Goal: Task Accomplishment & Management: Manage account settings

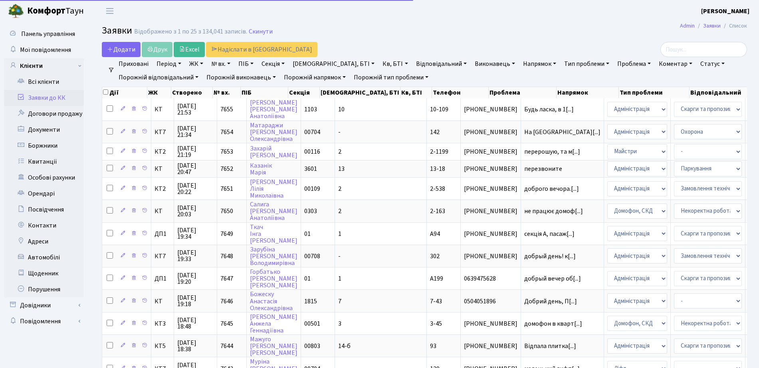
select select "25"
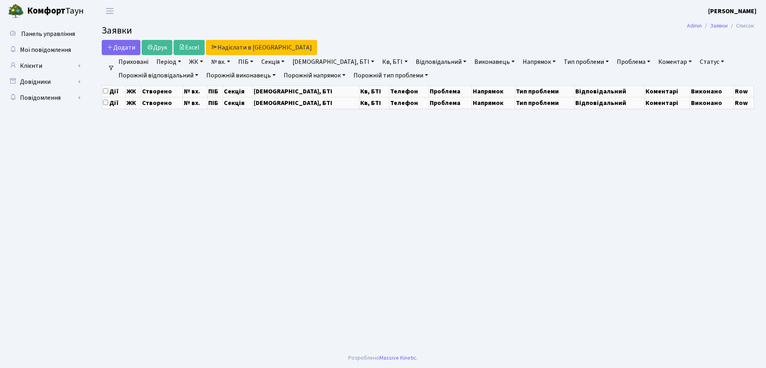
select select "25"
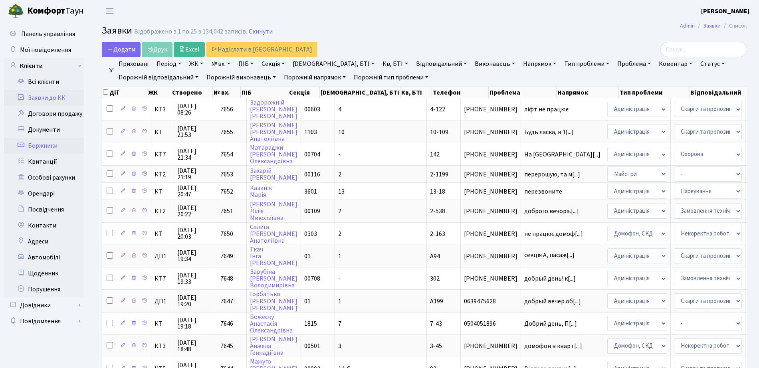
click at [54, 145] on link "Боржники" at bounding box center [44, 146] width 80 height 16
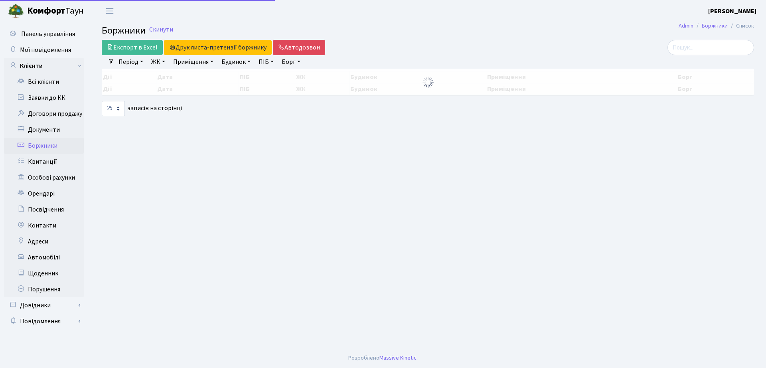
select select "25"
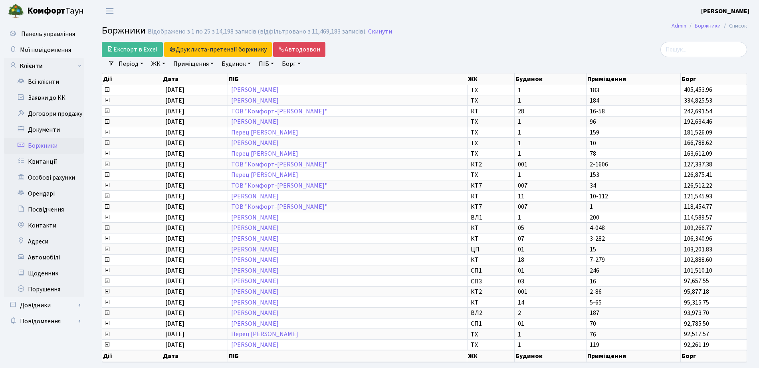
click at [154, 67] on link "ЖК" at bounding box center [158, 64] width 20 height 14
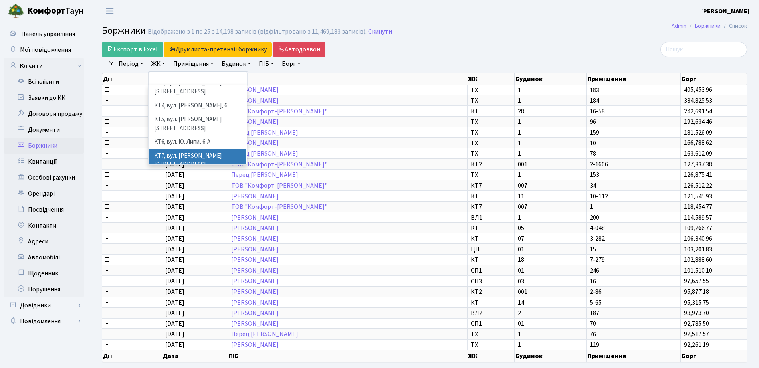
scroll to position [100, 0]
click at [176, 150] on li "СП2, Столичне шосе, 1А" at bounding box center [197, 157] width 97 height 14
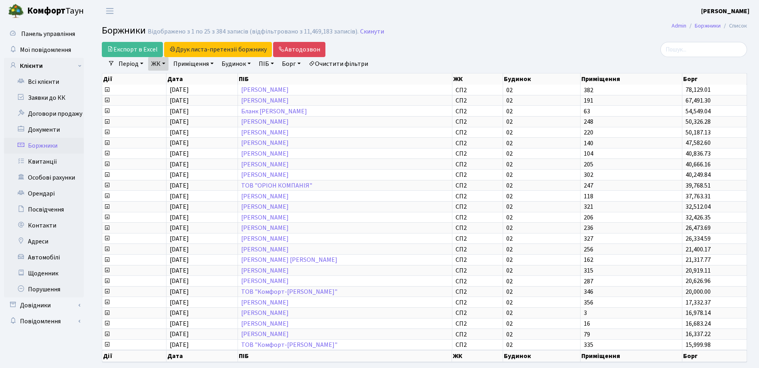
drag, startPoint x: 176, startPoint y: 122, endPoint x: 174, endPoint y: 71, distance: 51.5
click at [182, 87] on div "Дії Дата ПІБ ЖК Будинок Приміщення Борг Дії Дата ПІБ ЖК Будинок Приміщення Борг…" at bounding box center [424, 218] width 657 height 294
click at [168, 68] on link "ЖК" at bounding box center [158, 64] width 20 height 14
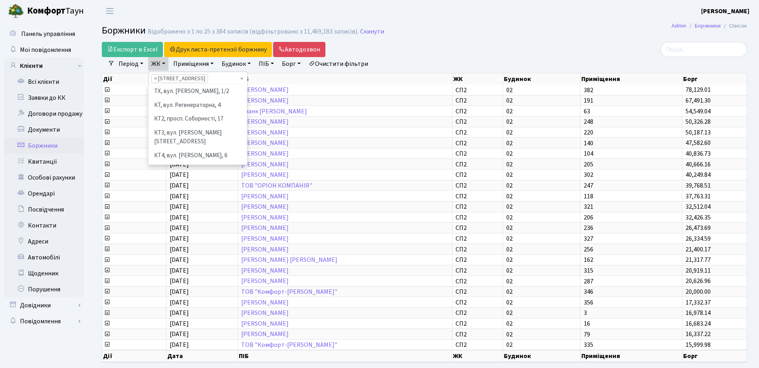
scroll to position [124, 0]
click at [174, 111] on li "[STREET_ADDRESS]" at bounding box center [197, 118] width 97 height 14
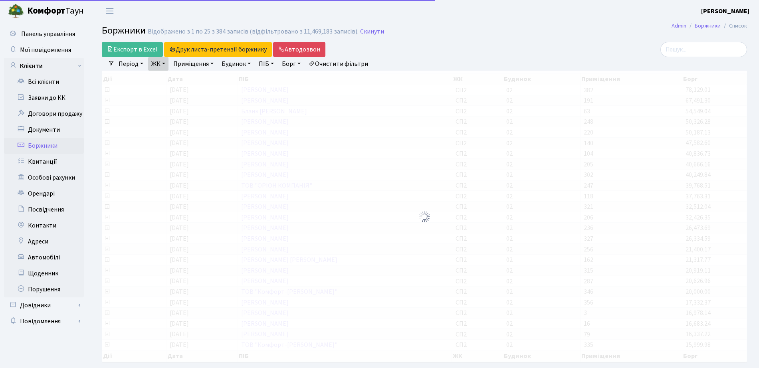
click at [154, 64] on link "ЖК" at bounding box center [158, 64] width 20 height 14
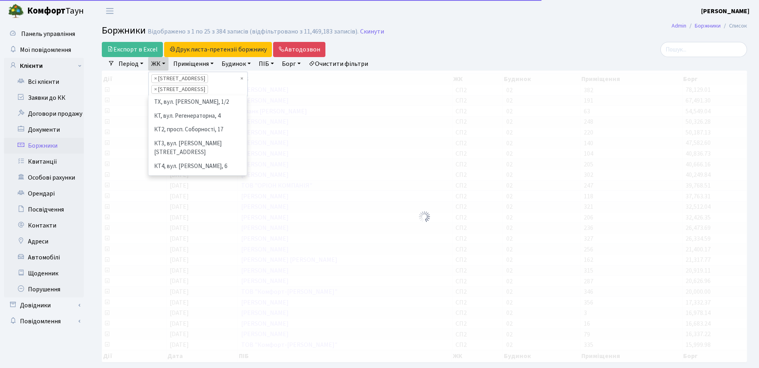
scroll to position [110, 0]
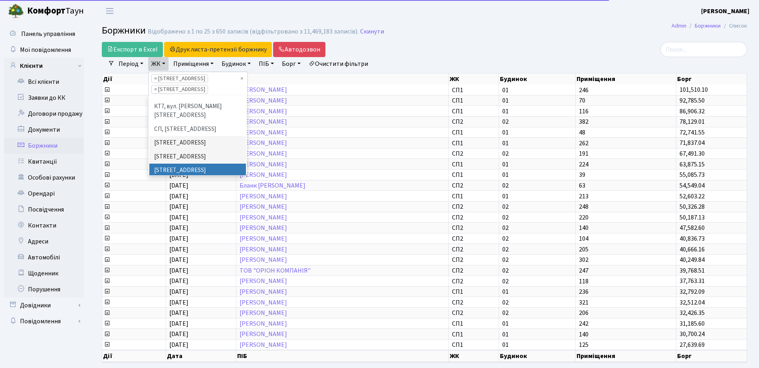
click at [177, 164] on li "СП3, Столичне шосе, 3" at bounding box center [197, 171] width 97 height 14
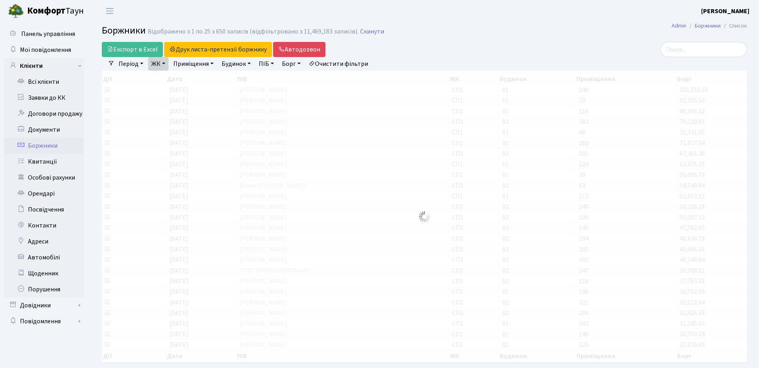
click at [160, 64] on link "ЖК" at bounding box center [158, 64] width 20 height 14
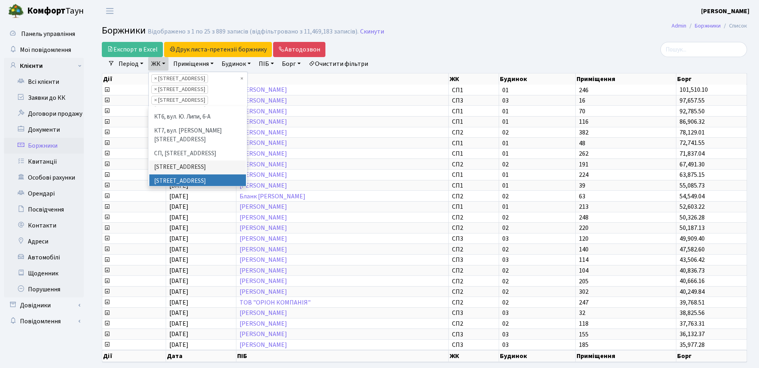
scroll to position [146, 0]
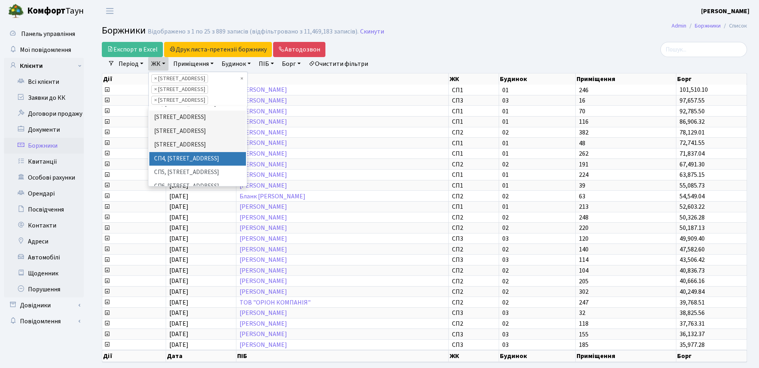
drag, startPoint x: 181, startPoint y: 138, endPoint x: 177, endPoint y: 135, distance: 5.1
click at [177, 135] on ul "ТХ, вул. Ділова, 1/2 КТ, вул. Регенераторна, 4 КТ2, просп. Соборності, 17 КТ3, …" at bounding box center [197, 146] width 98 height 80
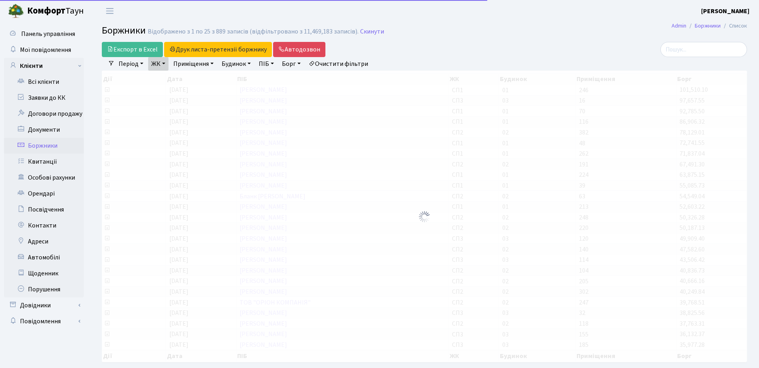
click at [164, 65] on link "ЖК" at bounding box center [158, 64] width 20 height 14
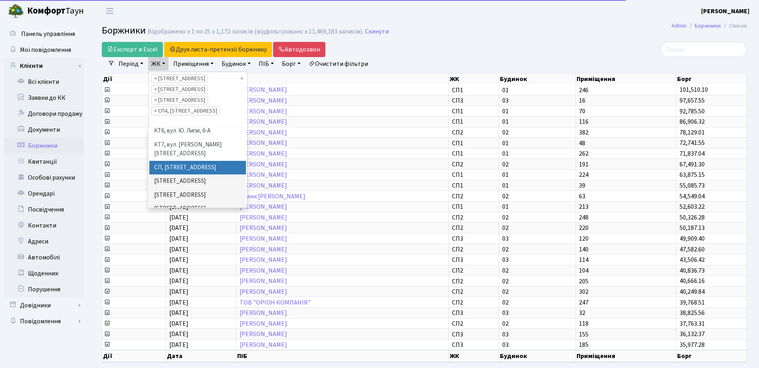
scroll to position [146, 0]
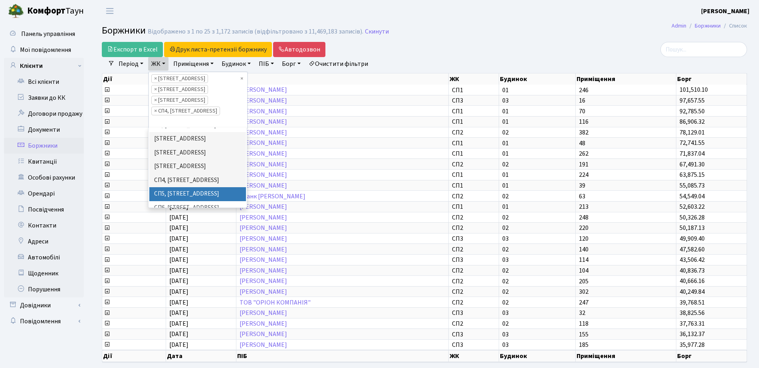
click at [191, 187] on li "СП5, [STREET_ADDRESS]" at bounding box center [197, 194] width 97 height 14
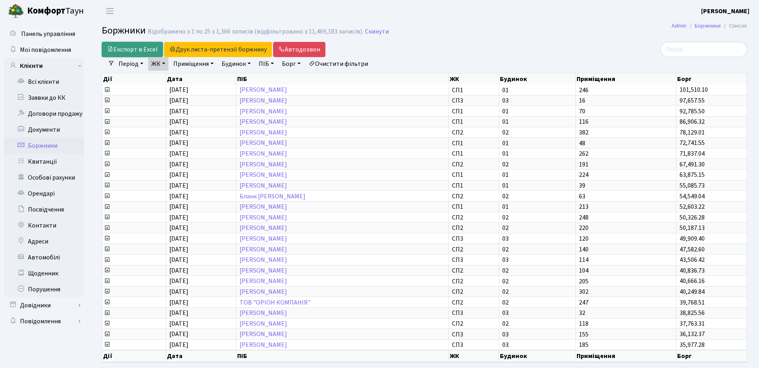
click at [132, 51] on link "Експорт в Excel" at bounding box center [132, 49] width 61 height 15
drag, startPoint x: 54, startPoint y: 82, endPoint x: 63, endPoint y: 81, distance: 8.4
click at [55, 82] on link "Всі клієнти" at bounding box center [44, 82] width 80 height 16
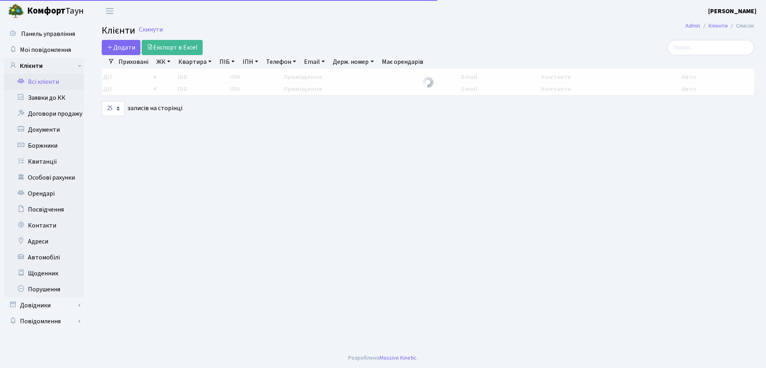
select select "25"
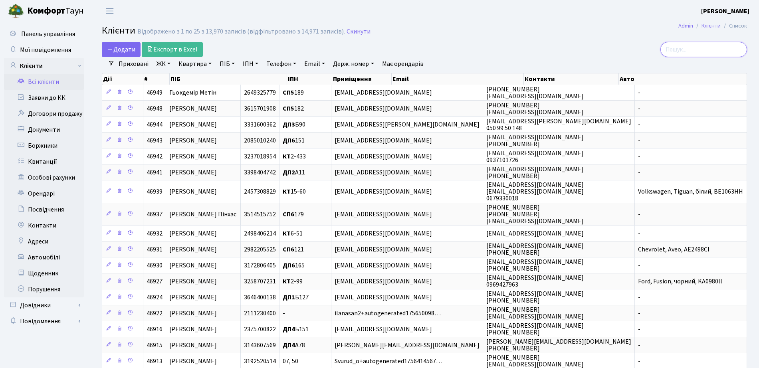
click at [709, 50] on input "search" at bounding box center [703, 49] width 87 height 15
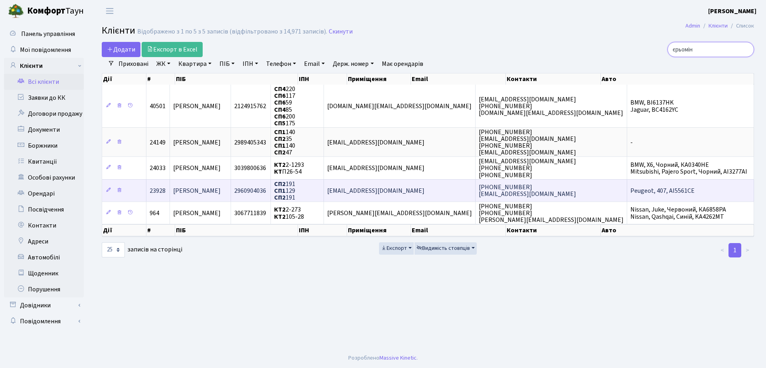
type input "єрьомін"
click at [271, 183] on td "2960904036" at bounding box center [251, 190] width 40 height 22
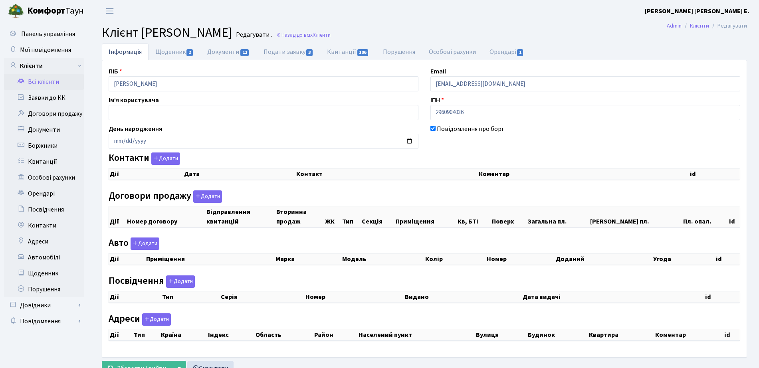
select select "25"
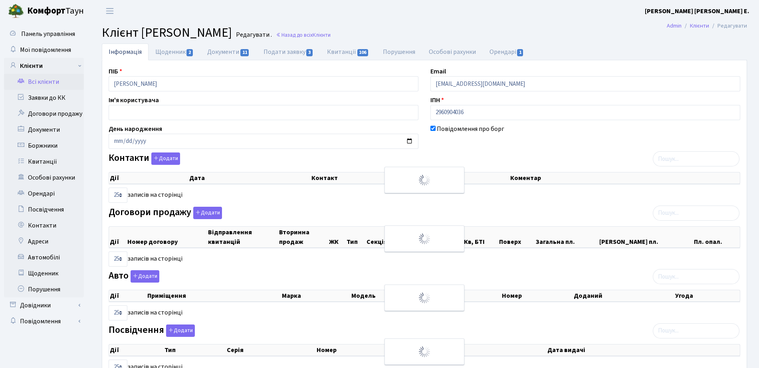
checkbox input "true"
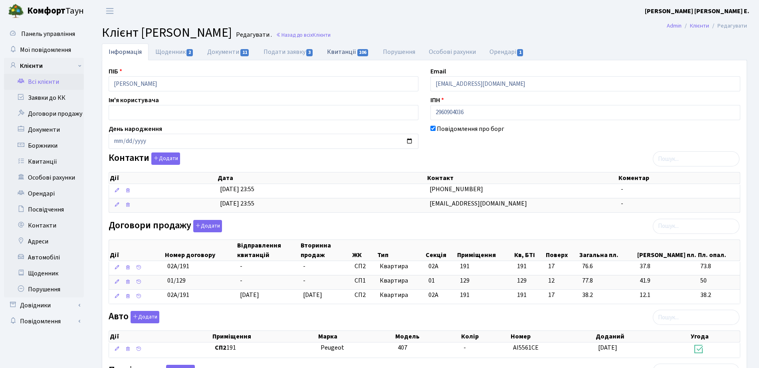
click at [341, 52] on link "Квитанції 106" at bounding box center [347, 51] width 55 height 16
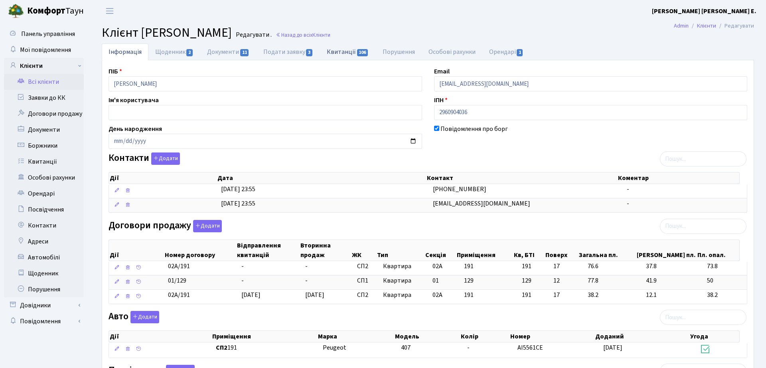
select select "25"
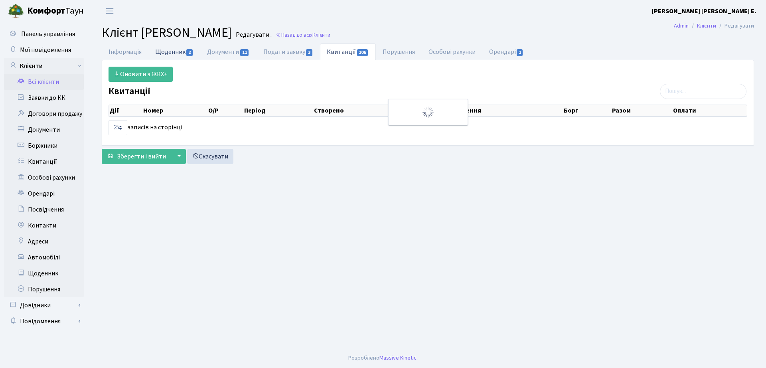
click at [186, 50] on span "2" at bounding box center [189, 52] width 6 height 7
select select "25"
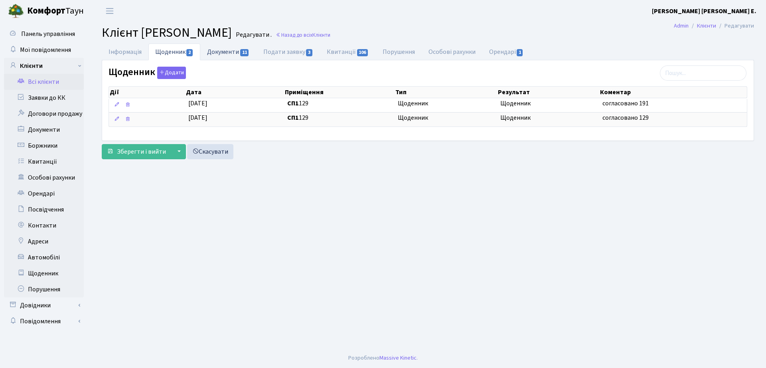
click at [242, 54] on span "11" at bounding box center [244, 52] width 9 height 7
select select "25"
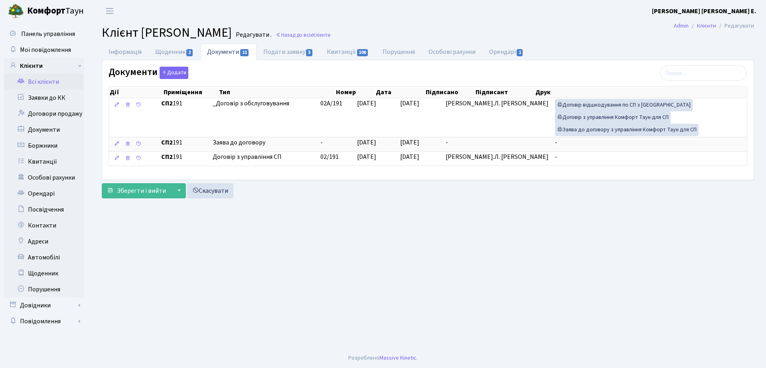
click at [49, 80] on link "Всі клієнти" at bounding box center [44, 82] width 80 height 16
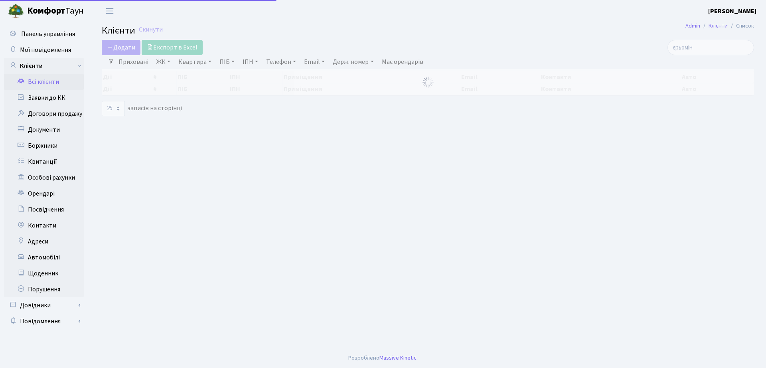
select select "25"
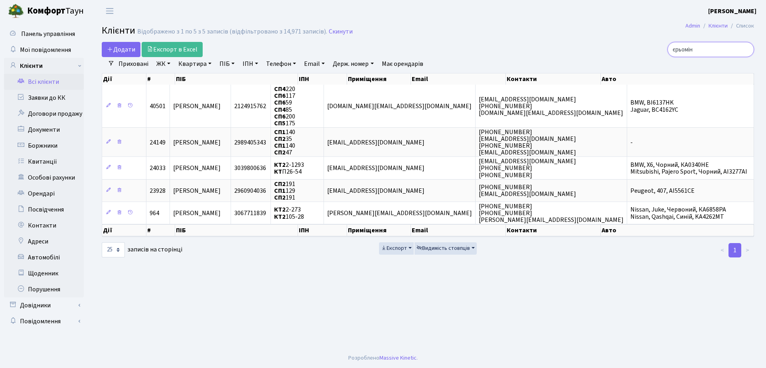
drag, startPoint x: 706, startPoint y: 51, endPoint x: 632, endPoint y: 55, distance: 73.9
click at [632, 55] on div "єрьомін" at bounding box center [649, 49] width 209 height 15
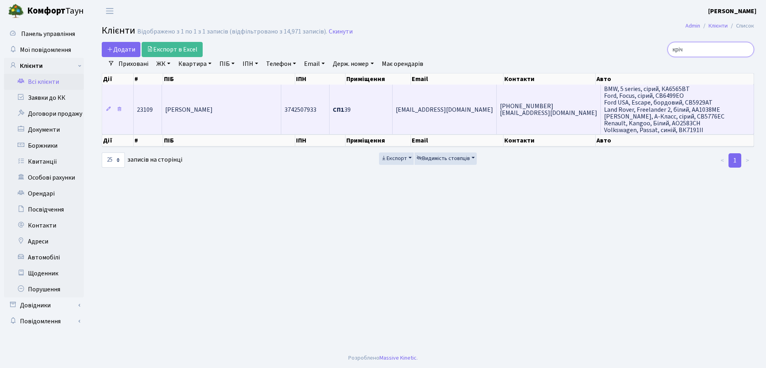
type input "кріч"
click at [379, 116] on td "СП1 39" at bounding box center [361, 109] width 63 height 49
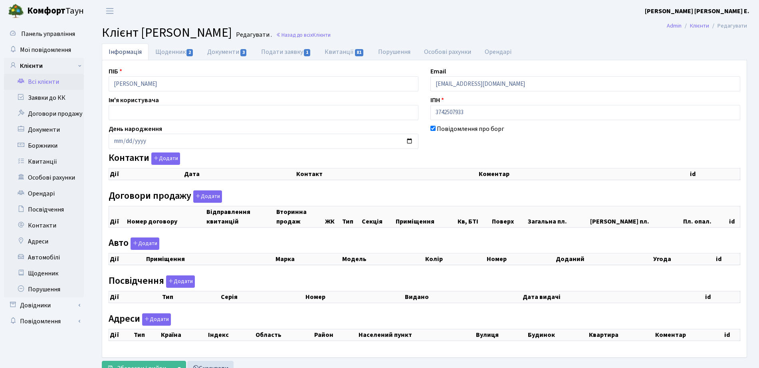
checkbox input "true"
select select "25"
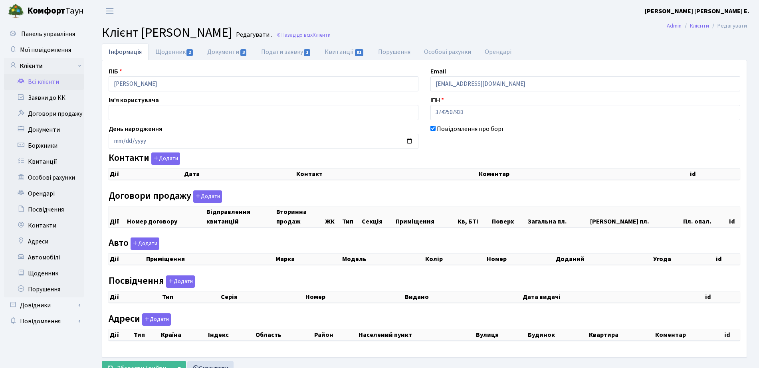
select select "25"
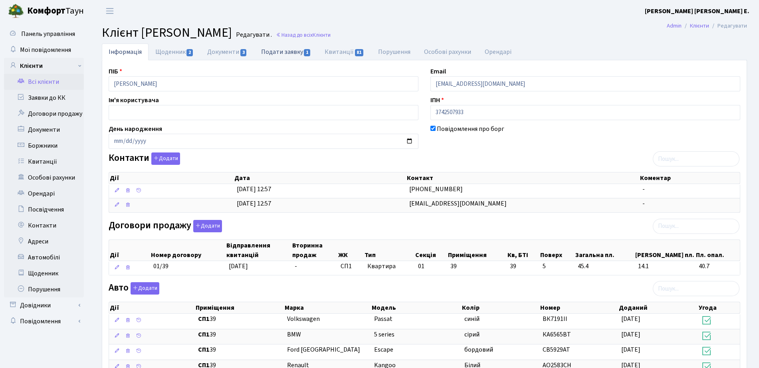
click at [292, 57] on link "Подати заявку 1" at bounding box center [285, 51] width 63 height 16
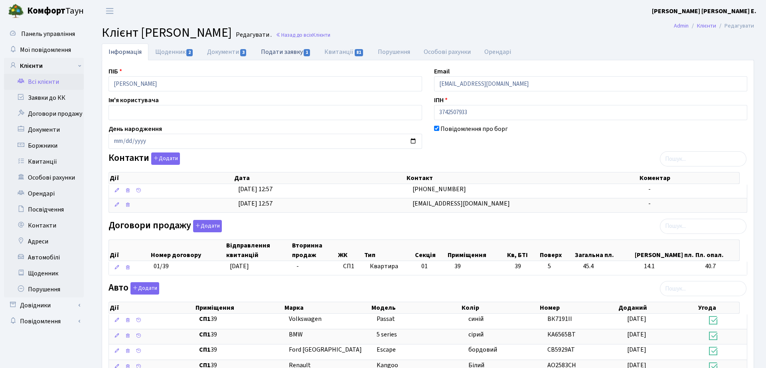
select select "25"
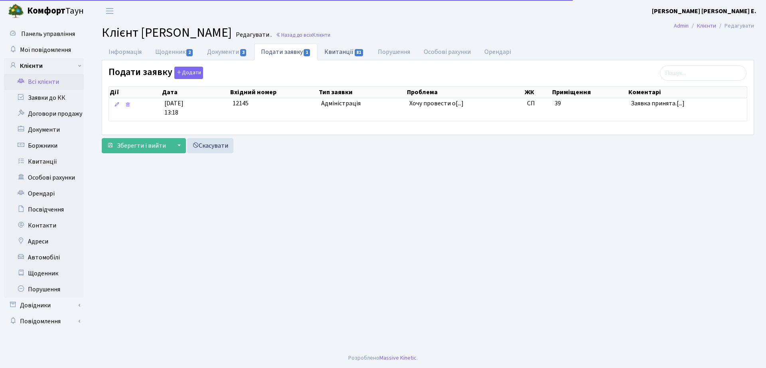
click at [361, 55] on span "81" at bounding box center [359, 52] width 9 height 7
select select "25"
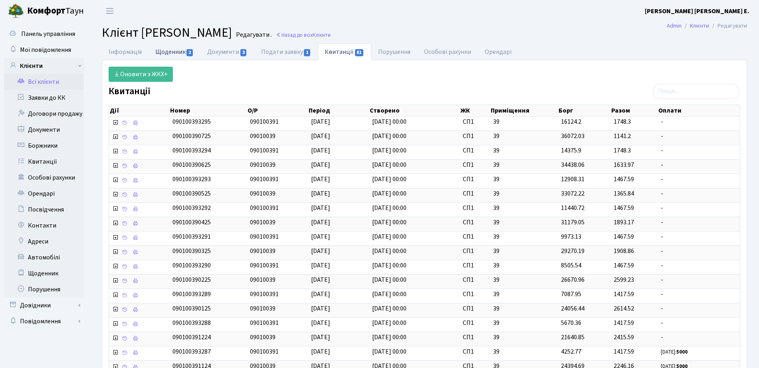
click at [164, 47] on link "Щоденник 2" at bounding box center [174, 51] width 52 height 16
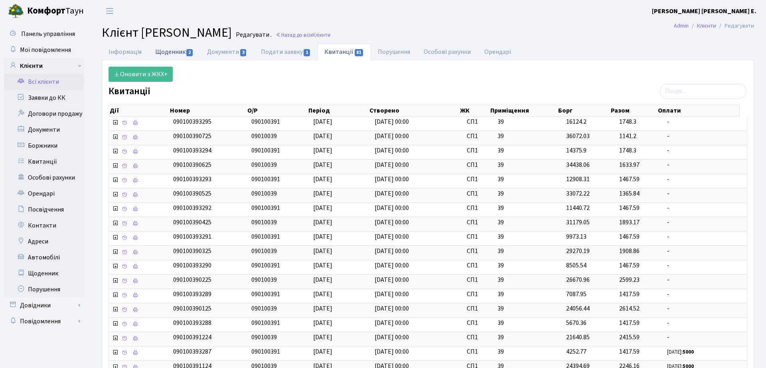
select select "25"
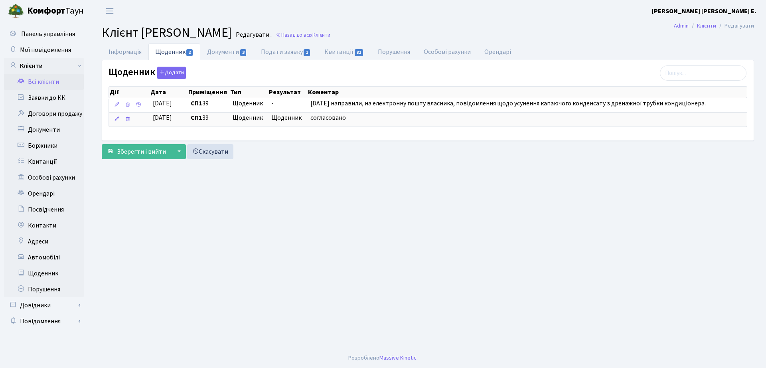
click at [63, 77] on link "Всі клієнти" at bounding box center [44, 82] width 80 height 16
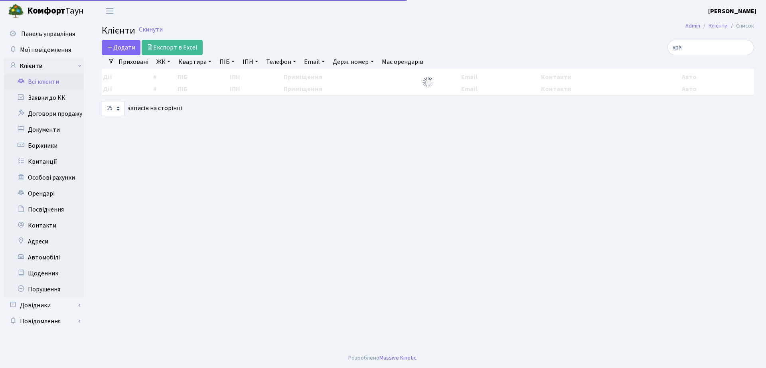
select select "25"
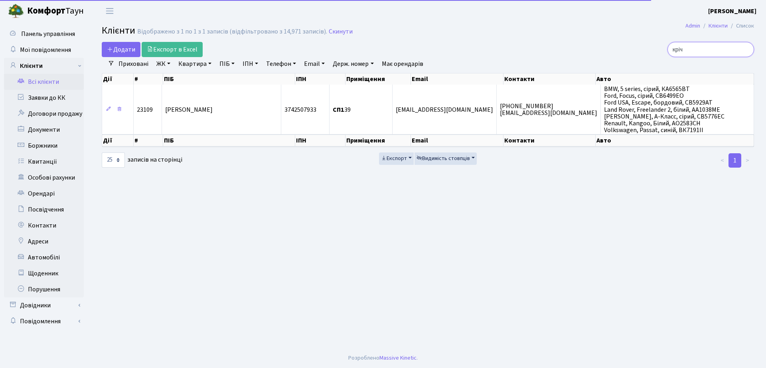
drag, startPoint x: 717, startPoint y: 51, endPoint x: 576, endPoint y: 53, distance: 140.9
click at [576, 53] on div "кріч" at bounding box center [649, 49] width 209 height 15
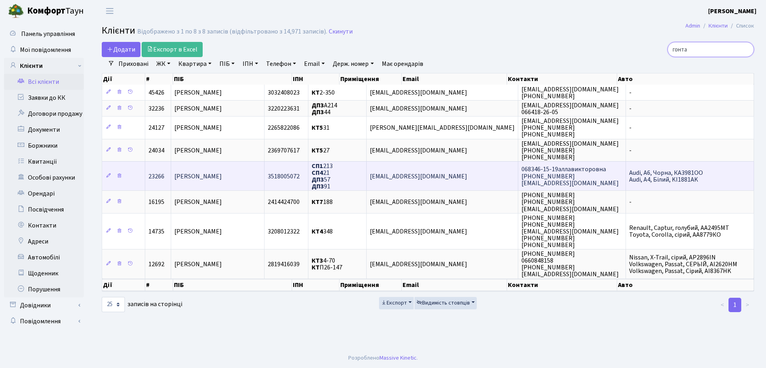
type input "гонта"
click at [333, 179] on span "СП1 213 СП4 21 ДП3 57 ДП3 91" at bounding box center [322, 176] width 21 height 29
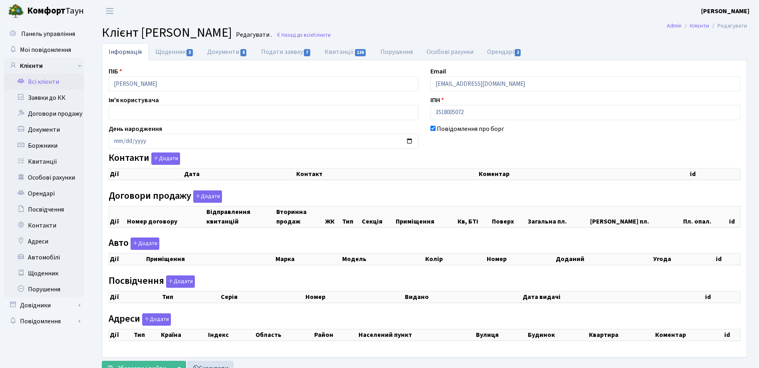
checkbox input "true"
select select "25"
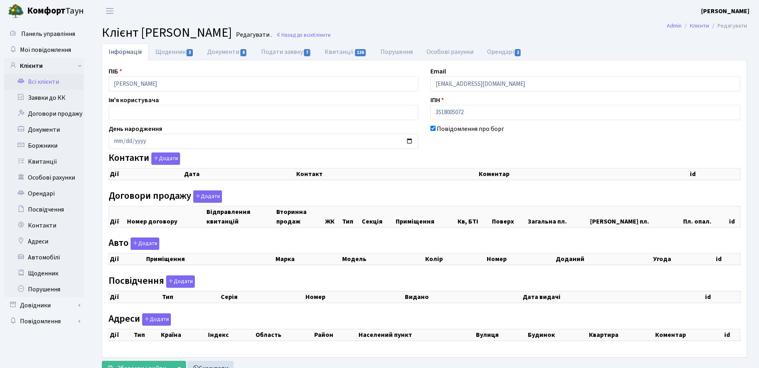
select select "25"
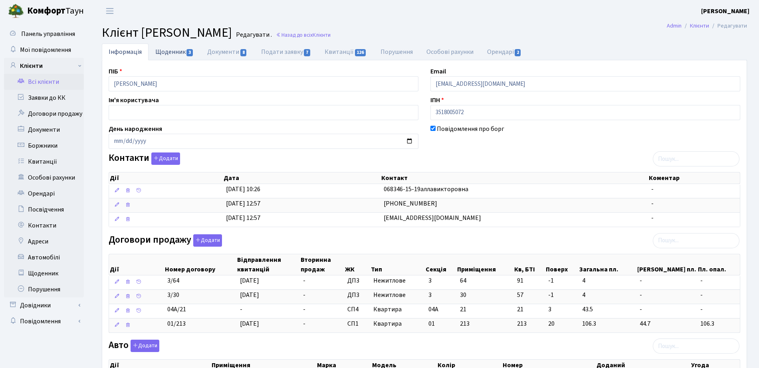
click at [152, 52] on link "Щоденник 3" at bounding box center [174, 51] width 52 height 16
select select "25"
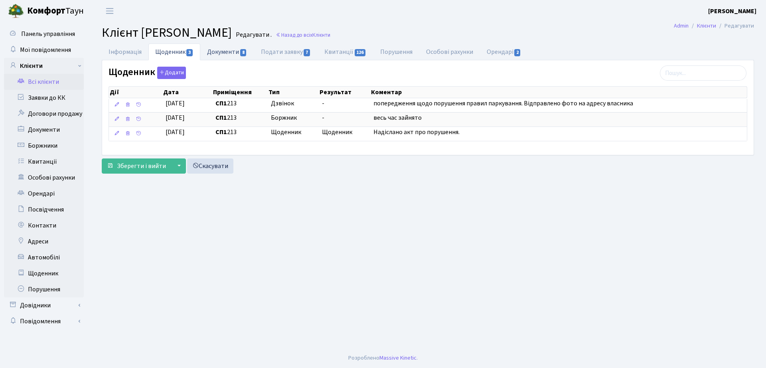
click at [223, 53] on link "Документи 8" at bounding box center [226, 51] width 53 height 16
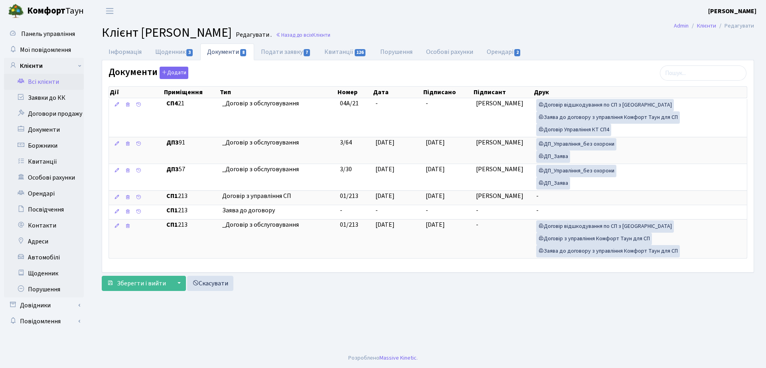
click at [44, 81] on link "Всі клієнти" at bounding box center [44, 82] width 80 height 16
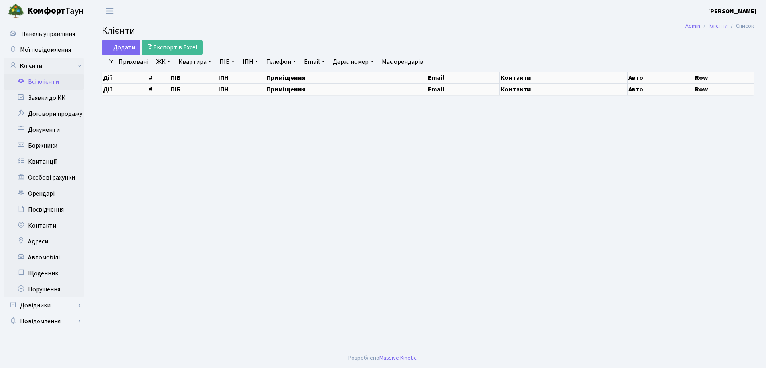
select select "25"
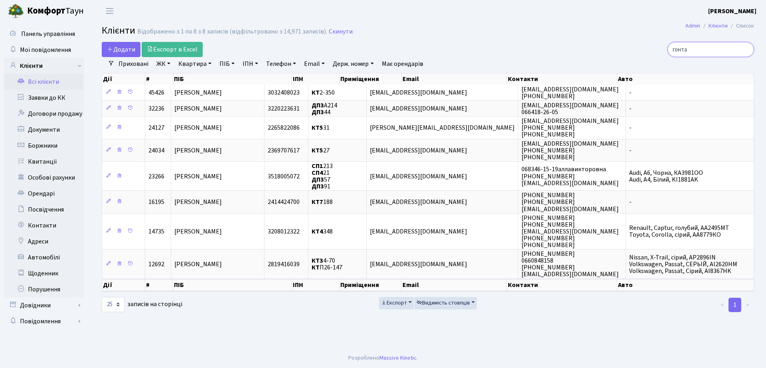
drag, startPoint x: 703, startPoint y: 50, endPoint x: 521, endPoint y: 49, distance: 181.9
click at [521, 49] on div "Додати Експорт в Excel гонта" at bounding box center [428, 49] width 664 height 15
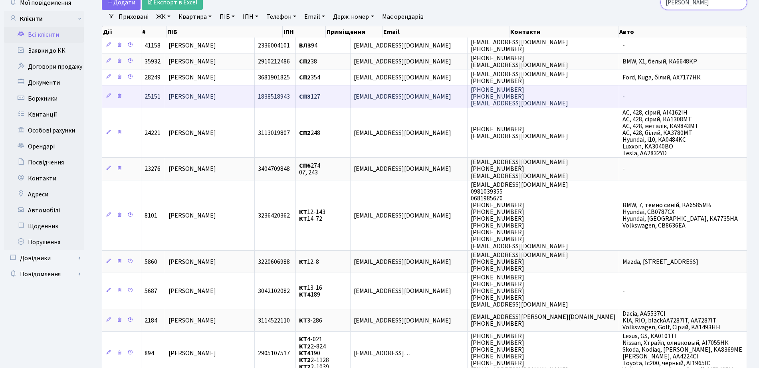
scroll to position [100, 0]
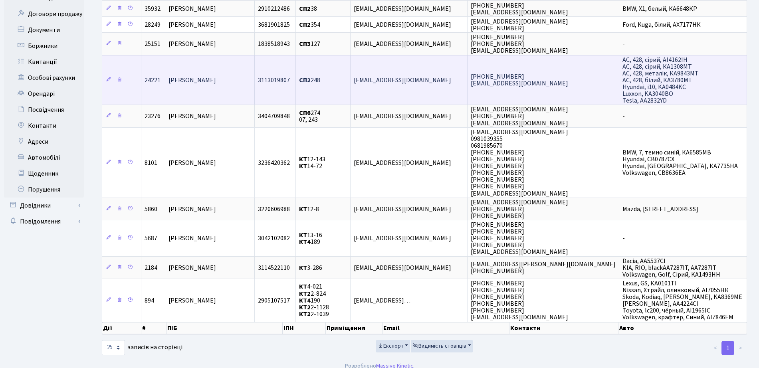
type input "гончаренко"
click at [216, 77] on span "[PERSON_NAME]" at bounding box center [191, 80] width 47 height 9
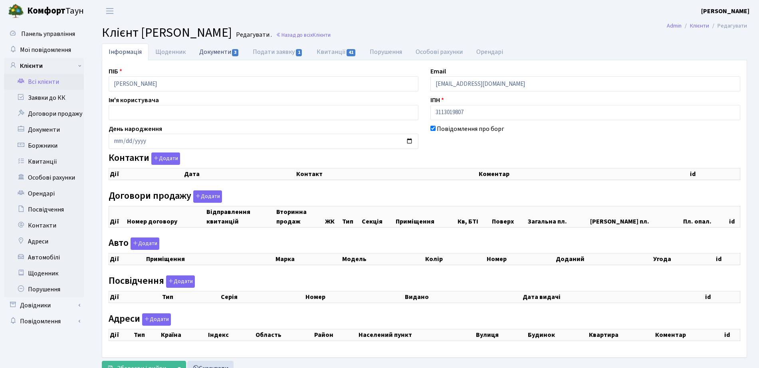
checkbox input "true"
select select "25"
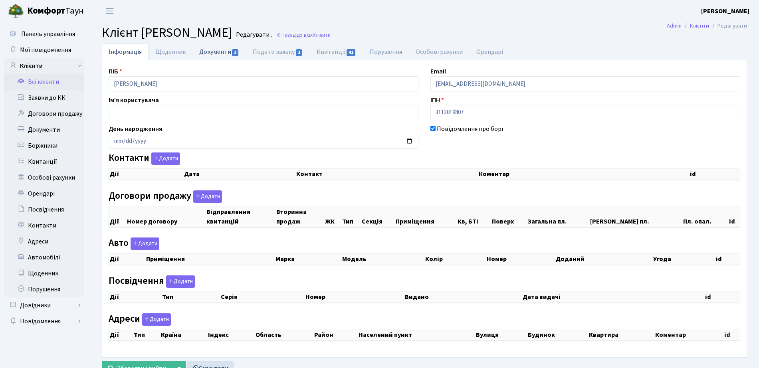
select select "25"
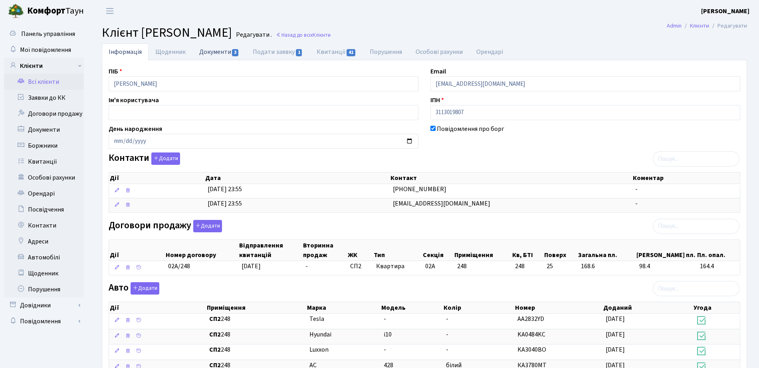
click at [209, 53] on link "Документи 3" at bounding box center [218, 51] width 53 height 16
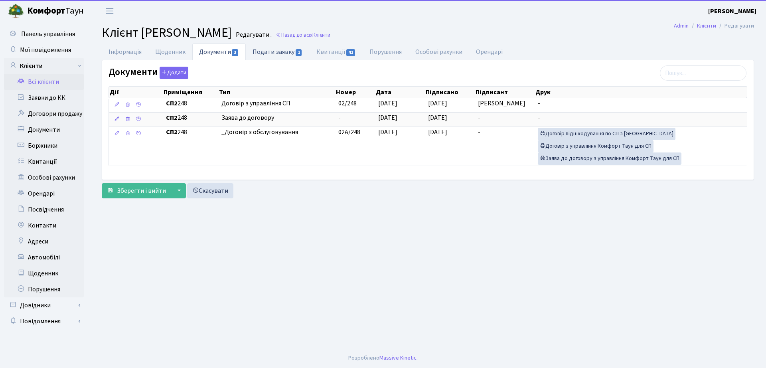
click at [291, 55] on link "Подати заявку 1" at bounding box center [277, 51] width 63 height 16
select select "25"
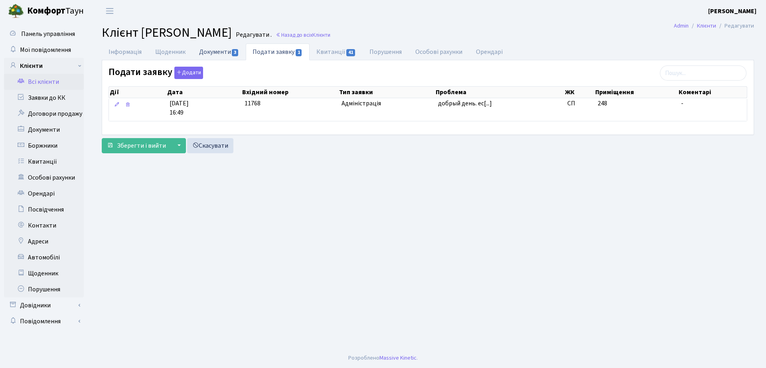
click at [209, 55] on link "Документи 3" at bounding box center [218, 51] width 53 height 16
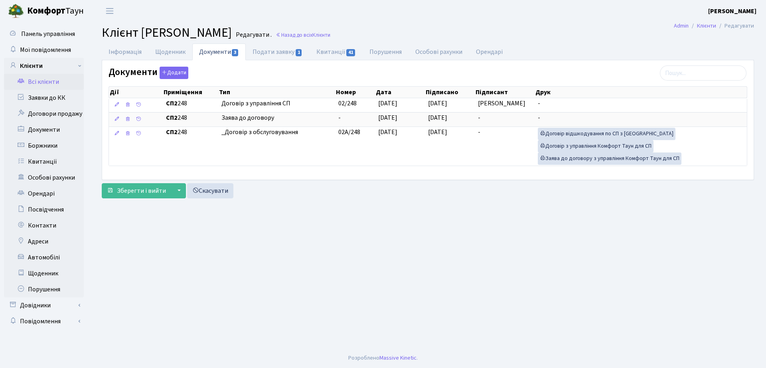
click at [52, 81] on link "Всі клієнти" at bounding box center [44, 82] width 80 height 16
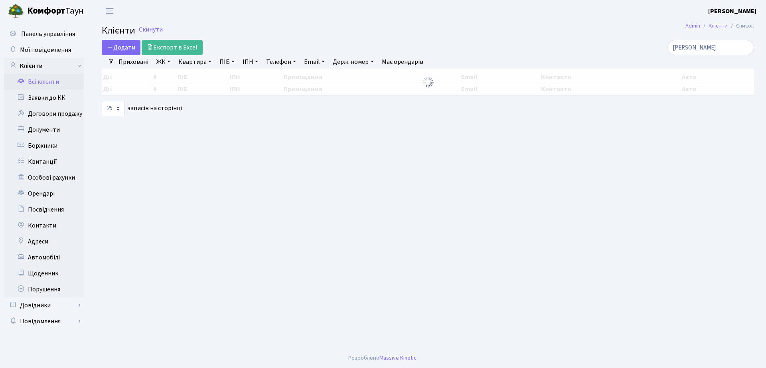
select select "25"
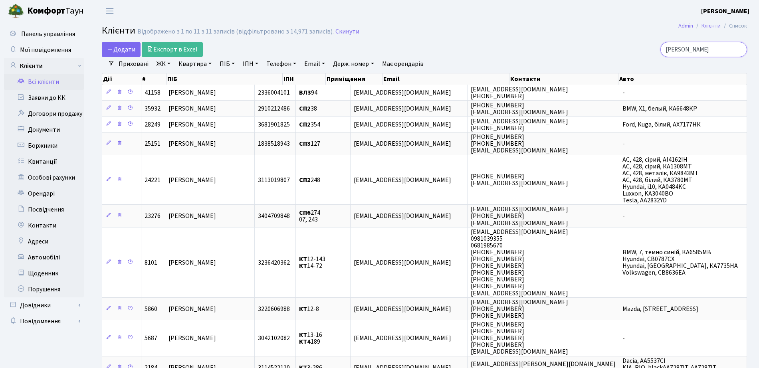
drag, startPoint x: 710, startPoint y: 50, endPoint x: 583, endPoint y: 32, distance: 128.6
click at [593, 36] on main "Admin Клієнти Список Клієнти Відображено з 1 по 11 з 11 записів (відфільтровано…" at bounding box center [424, 239] width 669 height 434
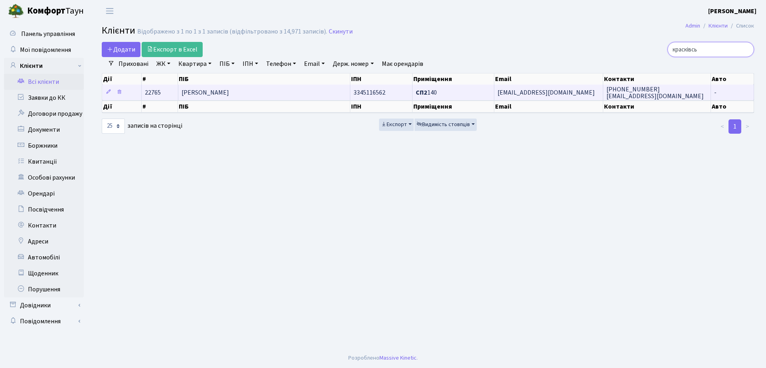
type input "красківсь"
drag, startPoint x: 432, startPoint y: 98, endPoint x: 421, endPoint y: 98, distance: 10.8
click at [432, 98] on td "СП2 140" at bounding box center [454, 93] width 82 height 16
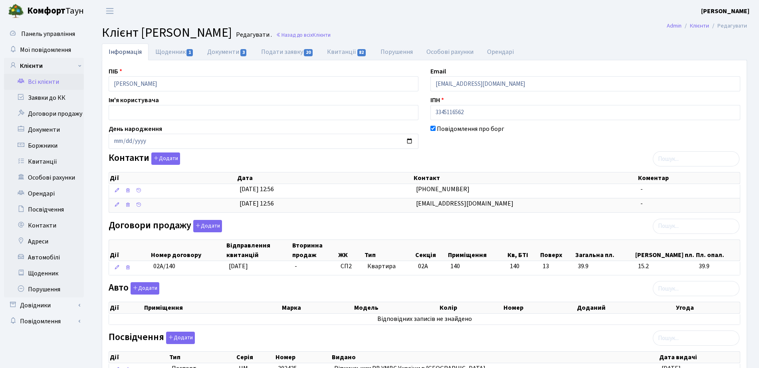
click at [40, 83] on link "Всі клієнти" at bounding box center [44, 82] width 80 height 16
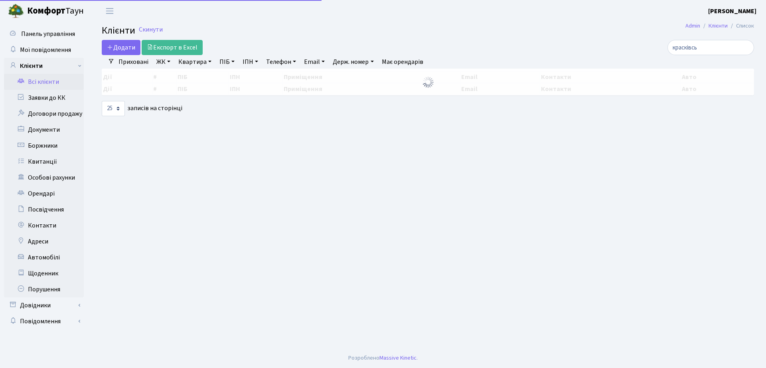
select select "25"
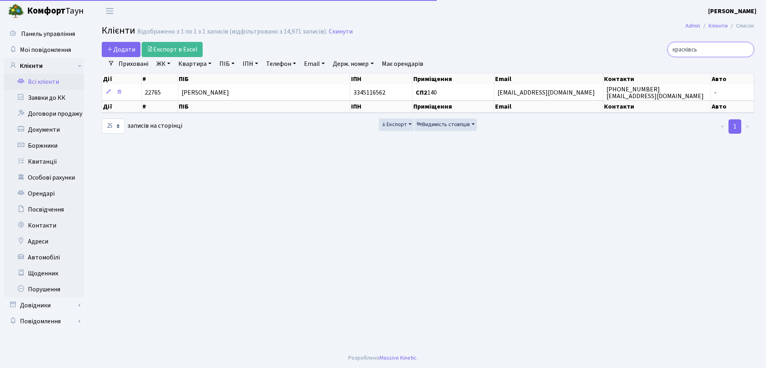
drag, startPoint x: 711, startPoint y: 49, endPoint x: 601, endPoint y: 48, distance: 110.5
click at [601, 48] on div "красківсь" at bounding box center [649, 49] width 209 height 15
type input "гордій"
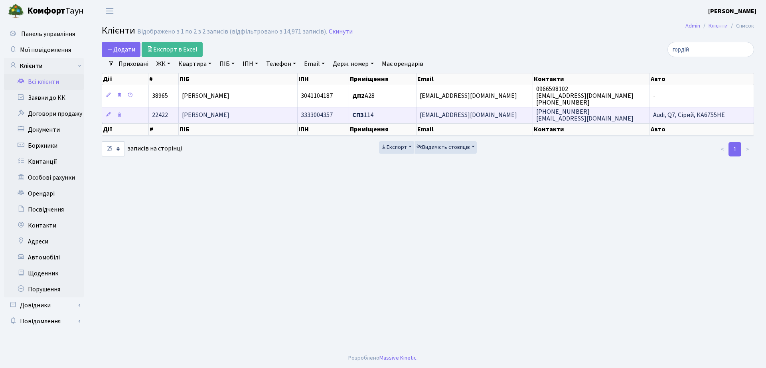
click at [229, 112] on span "[PERSON_NAME]" at bounding box center [205, 115] width 47 height 9
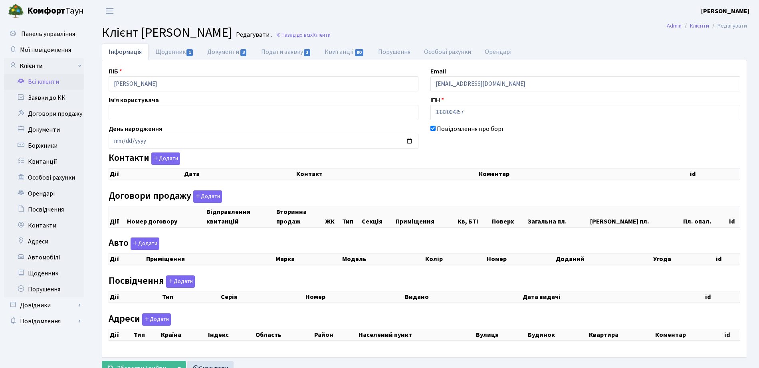
checkbox input "true"
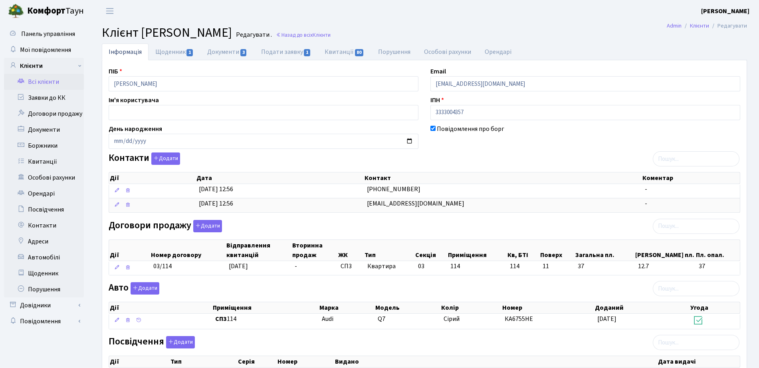
click at [26, 82] on link "Всі клієнти" at bounding box center [44, 82] width 80 height 16
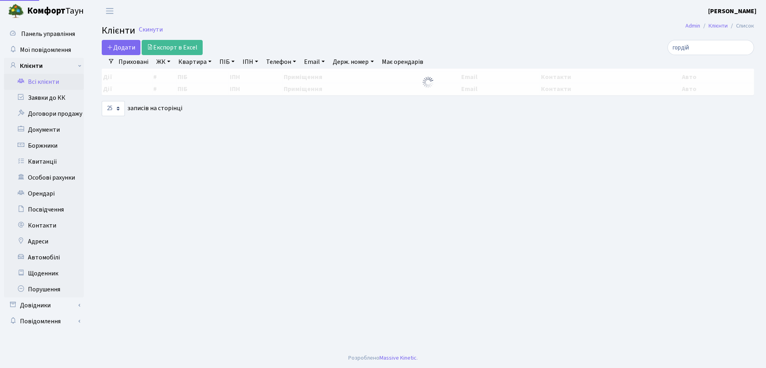
select select "25"
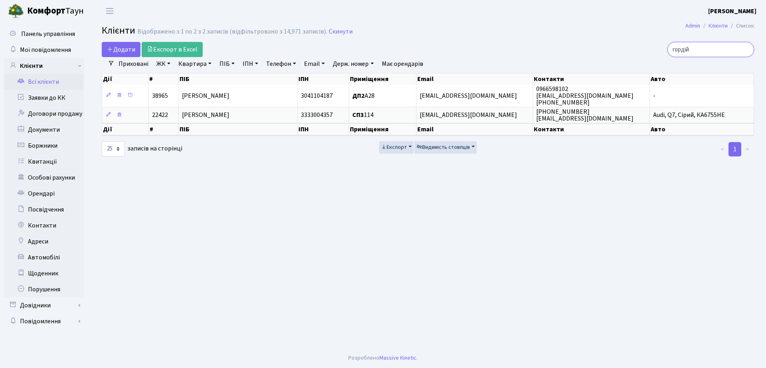
drag, startPoint x: 704, startPoint y: 55, endPoint x: 609, endPoint y: 46, distance: 95.3
click at [610, 48] on div "гордій" at bounding box center [649, 49] width 209 height 15
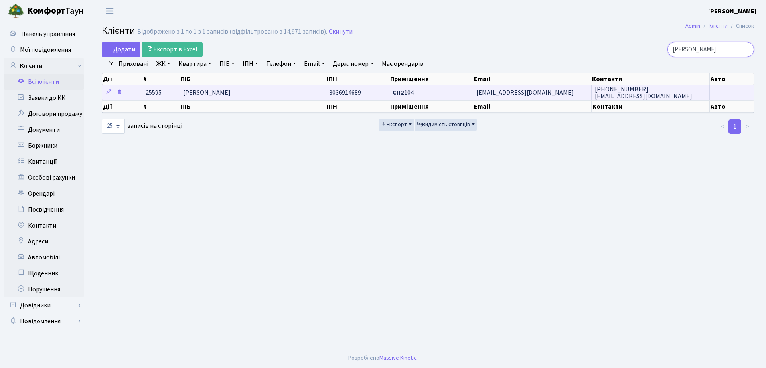
type input "чесанов"
click at [397, 90] on b "СП2" at bounding box center [399, 92] width 12 height 9
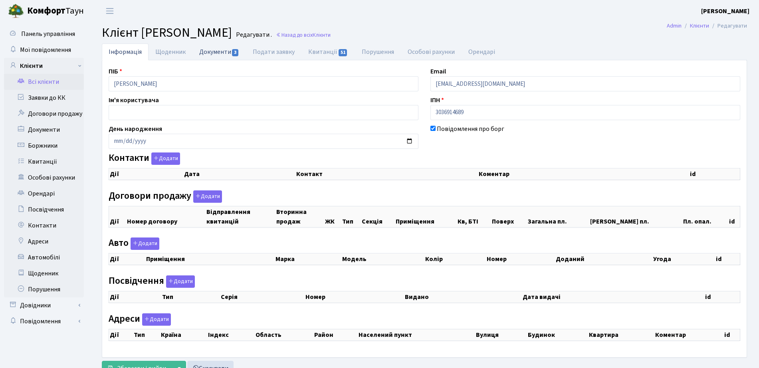
checkbox input "true"
select select "25"
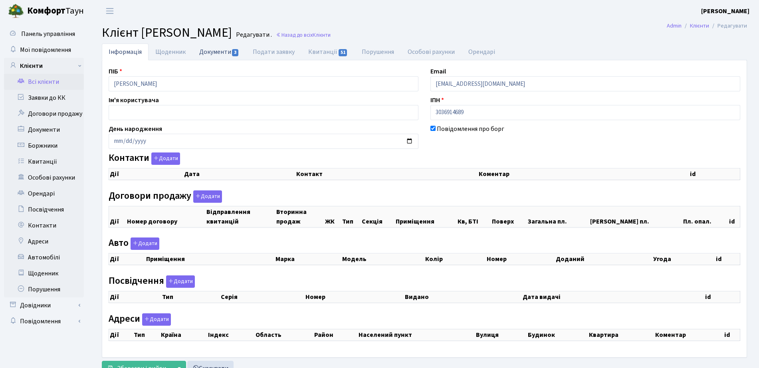
select select "25"
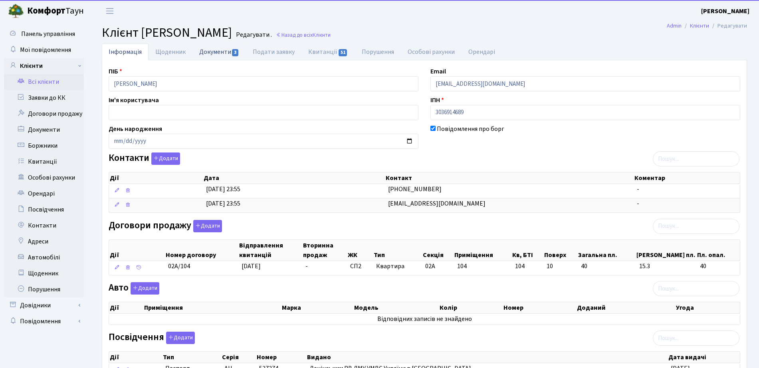
click at [227, 49] on link "Документи 3" at bounding box center [218, 51] width 53 height 16
select select "25"
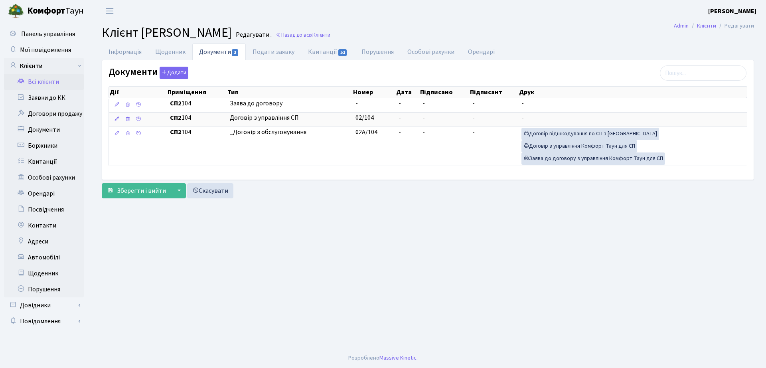
click at [37, 82] on link "Всі клієнти" at bounding box center [44, 82] width 80 height 16
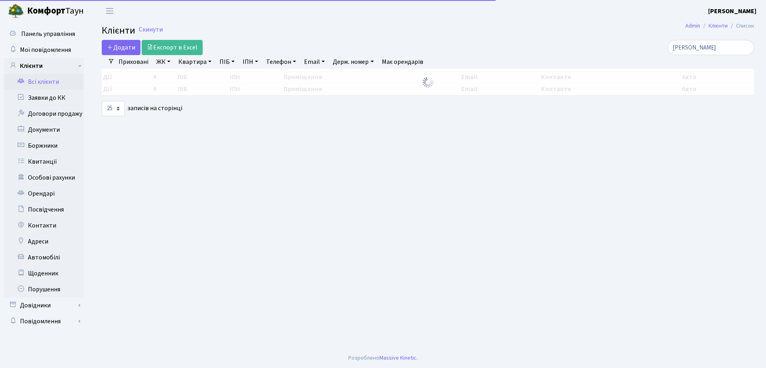
select select "25"
drag, startPoint x: 709, startPoint y: 53, endPoint x: 617, endPoint y: 45, distance: 92.5
click at [621, 49] on div "чесанов" at bounding box center [649, 47] width 209 height 15
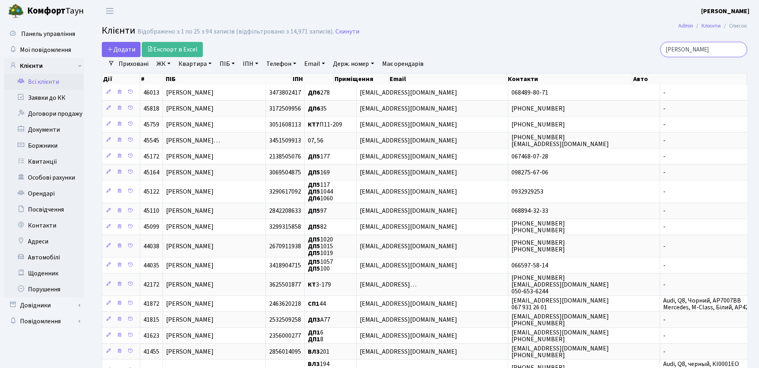
type input "леонідов денис"
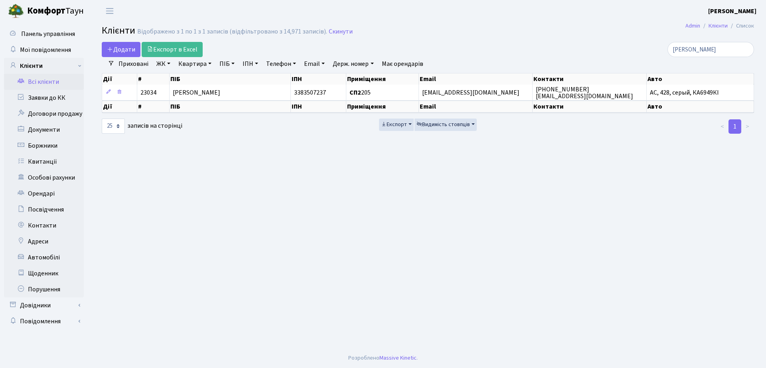
click at [307, 67] on link "Email" at bounding box center [314, 64] width 27 height 14
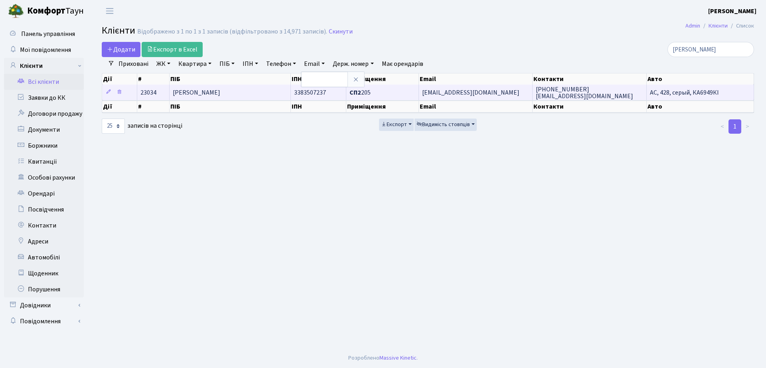
click at [302, 87] on td "3383507237" at bounding box center [318, 93] width 55 height 16
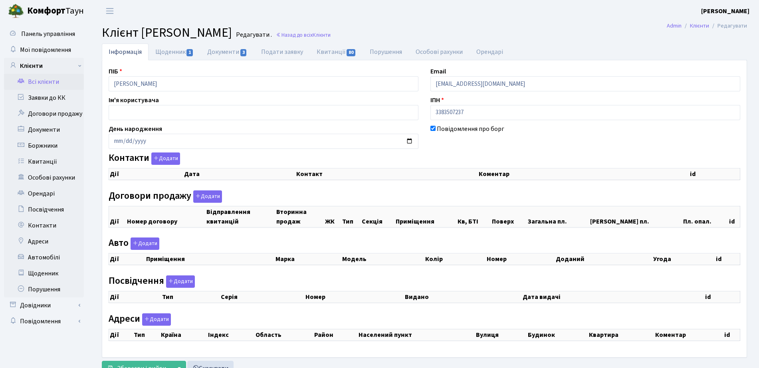
checkbox input "true"
select select "25"
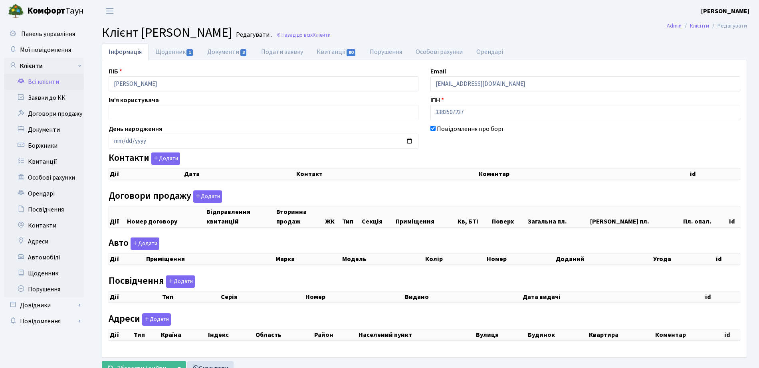
select select "25"
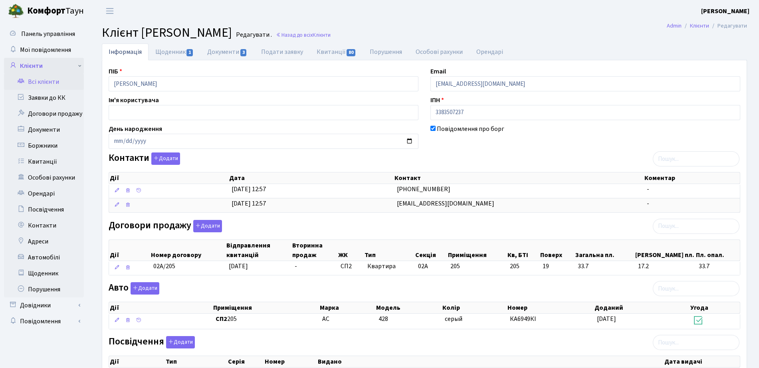
click at [34, 66] on link "Клієнти" at bounding box center [44, 66] width 80 height 16
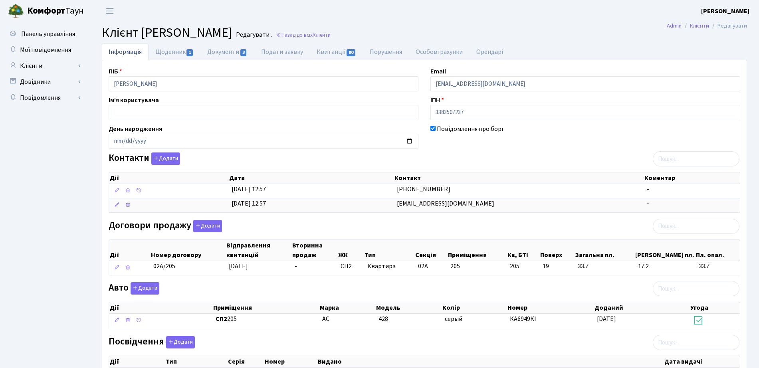
click at [41, 83] on link "Довідники" at bounding box center [44, 82] width 80 height 16
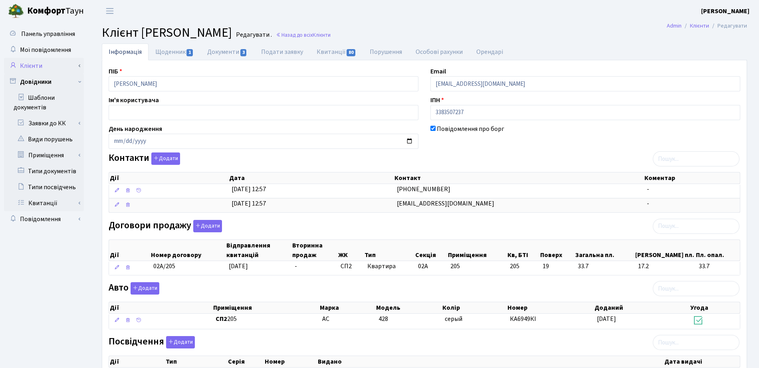
click at [34, 63] on link "Клієнти" at bounding box center [44, 66] width 80 height 16
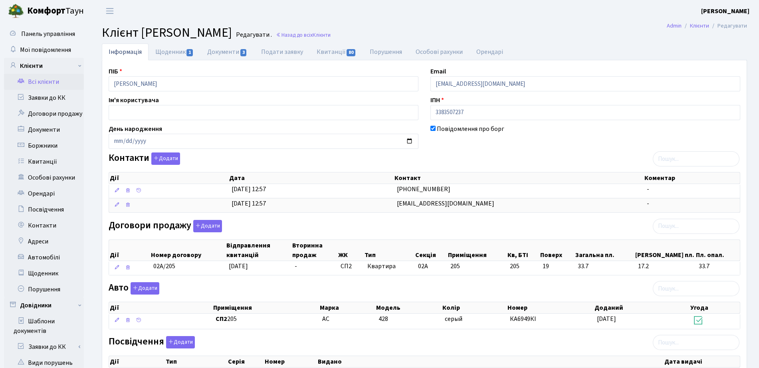
click at [39, 84] on link "Всі клієнти" at bounding box center [44, 82] width 80 height 16
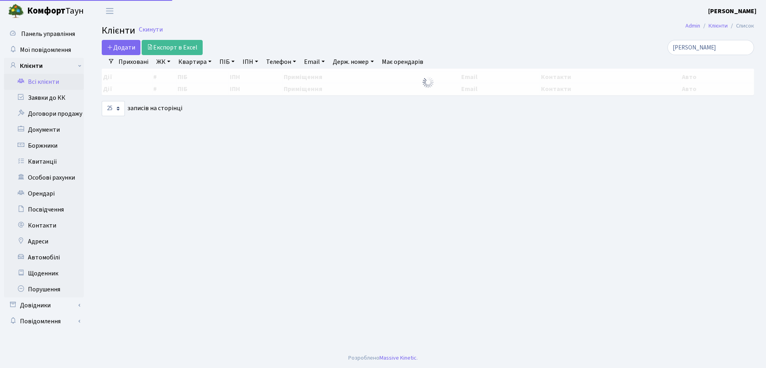
select select "25"
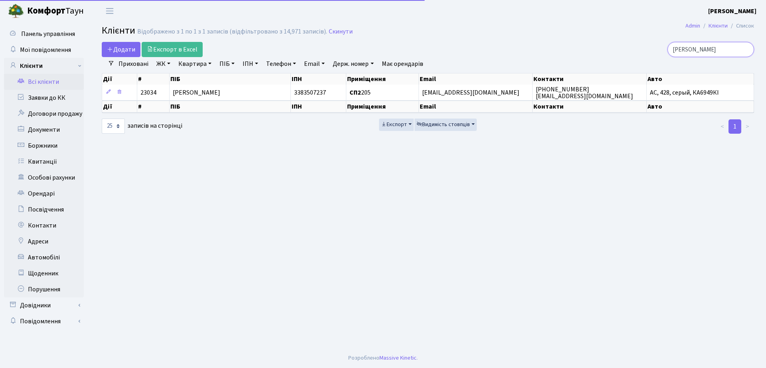
drag, startPoint x: 725, startPoint y: 49, endPoint x: 579, endPoint y: 48, distance: 145.2
click at [579, 48] on div "[PERSON_NAME]" at bounding box center [649, 49] width 209 height 15
type input "[PERSON_NAME]"
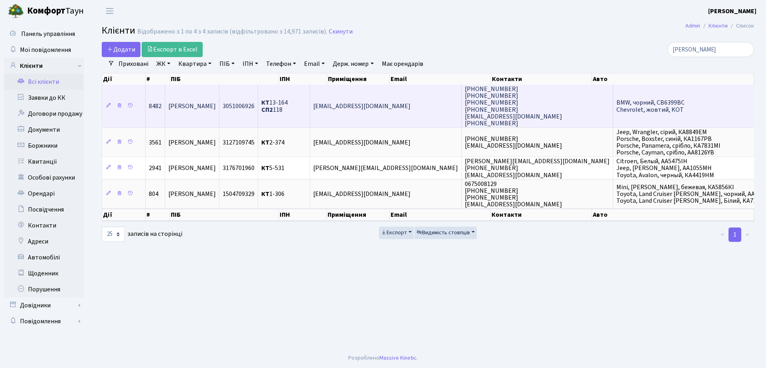
click at [409, 97] on td "[EMAIL_ADDRESS][DOMAIN_NAME]" at bounding box center [386, 106] width 152 height 43
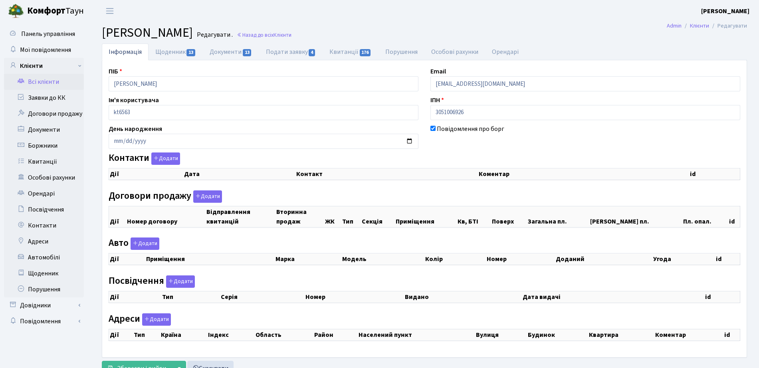
checkbox input "true"
select select "25"
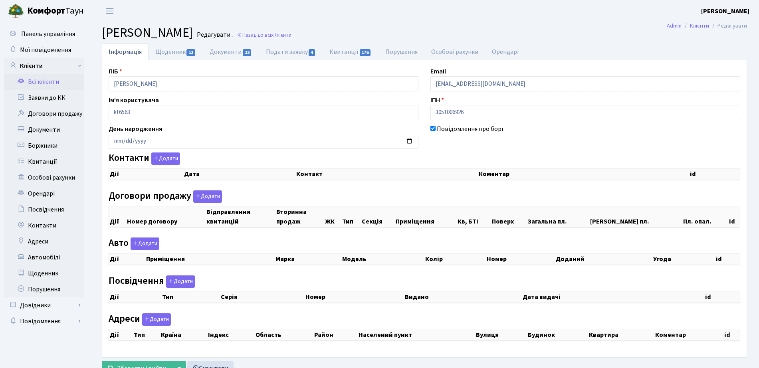
select select "25"
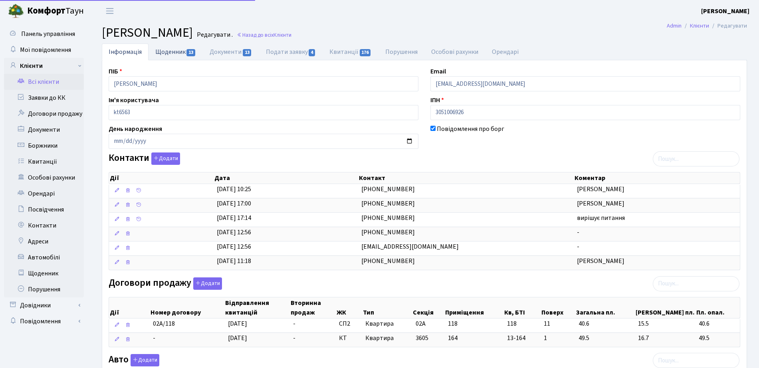
click at [190, 52] on span "13" at bounding box center [190, 52] width 9 height 7
select select "25"
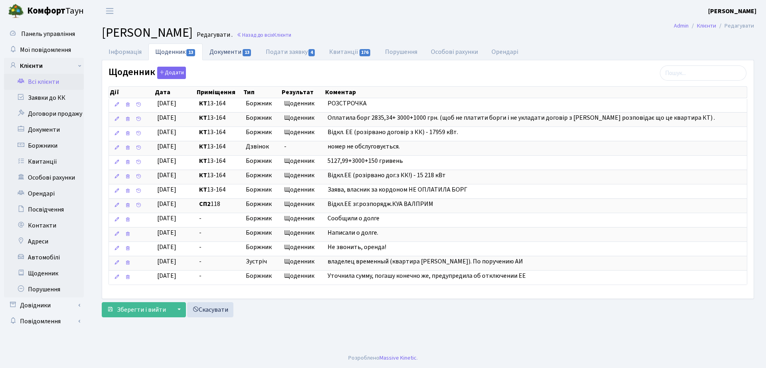
click at [219, 49] on link "Документи 13" at bounding box center [231, 51] width 56 height 16
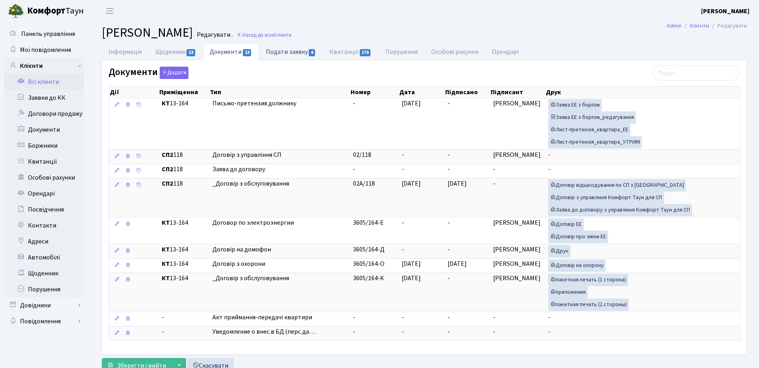
click at [321, 55] on link "Подати заявку 4" at bounding box center [290, 51] width 63 height 16
select select "25"
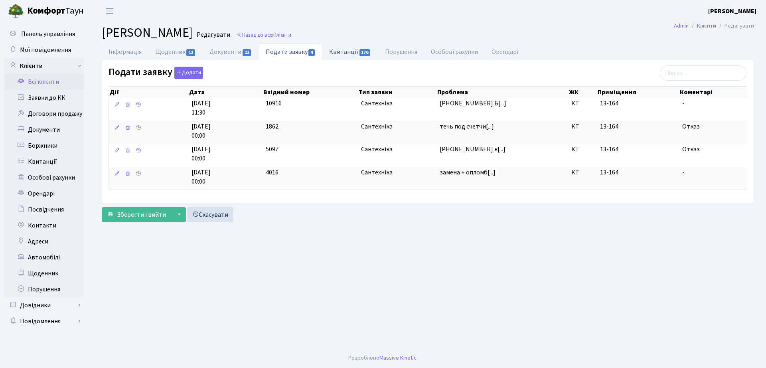
click at [364, 54] on span "176" at bounding box center [365, 52] width 11 height 7
select select "25"
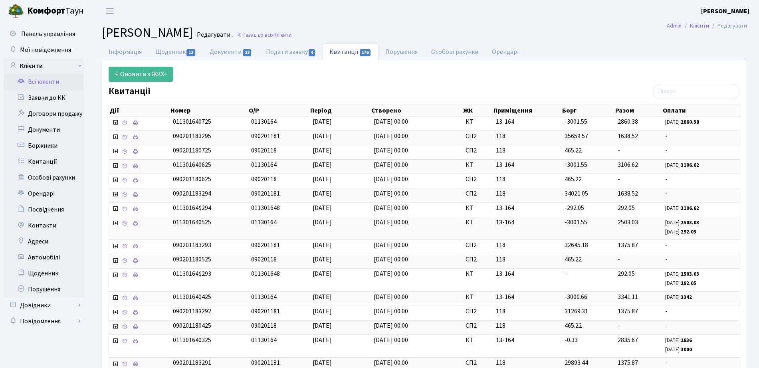
click at [50, 76] on link "Всі клієнти" at bounding box center [44, 82] width 80 height 16
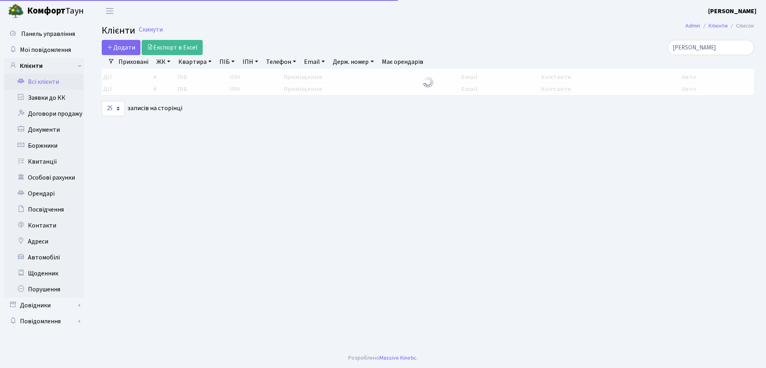
select select "25"
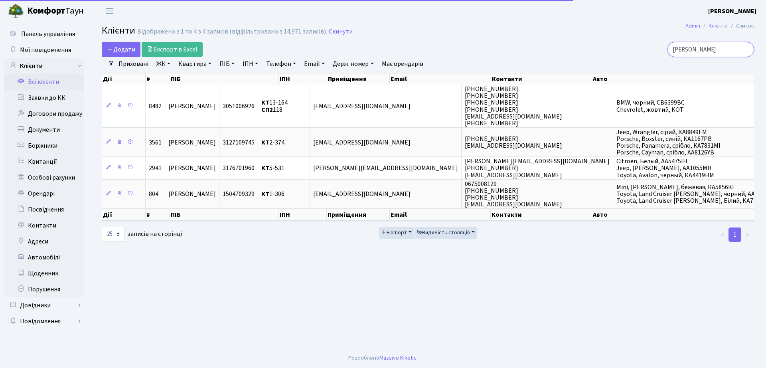
drag, startPoint x: 728, startPoint y: 57, endPoint x: 653, endPoint y: 49, distance: 75.8
click at [653, 49] on div "Додати Експорт в Excel [PERSON_NAME] Фільтри Приховані ЖК ТХ, вул. [PERSON_NAME…" at bounding box center [428, 142] width 664 height 201
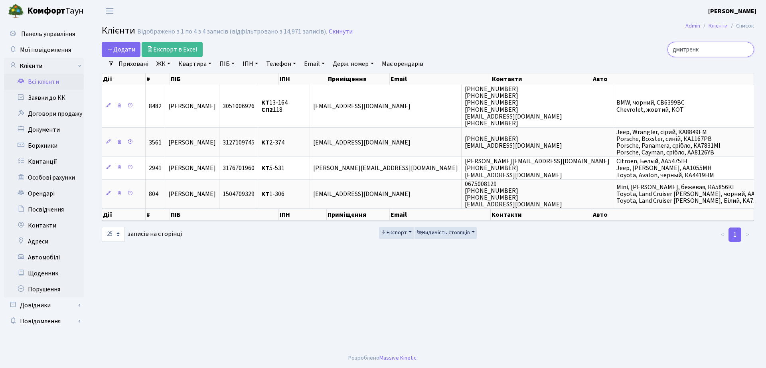
type input "дмитренк"
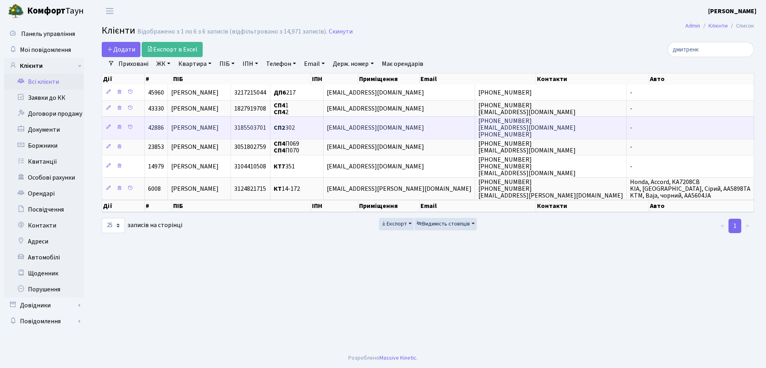
click at [324, 119] on td "СП2 302" at bounding box center [297, 127] width 53 height 22
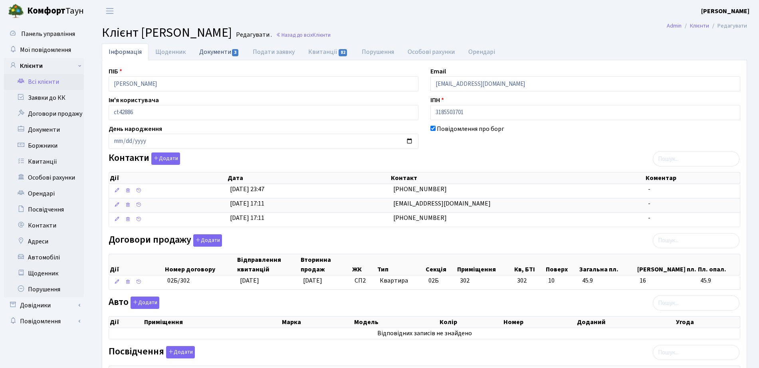
click at [240, 49] on link "Документи 3" at bounding box center [218, 51] width 53 height 16
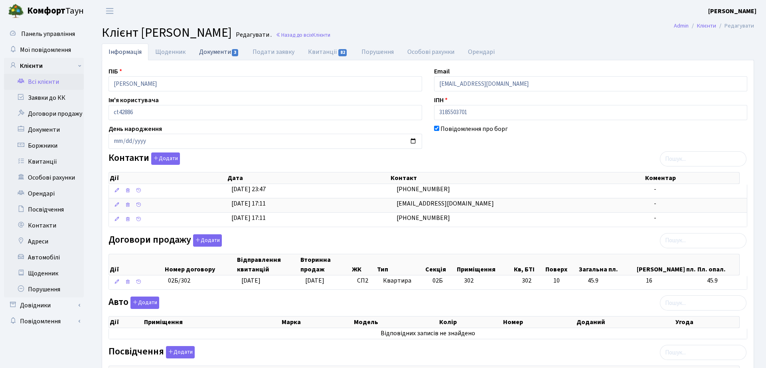
select select "25"
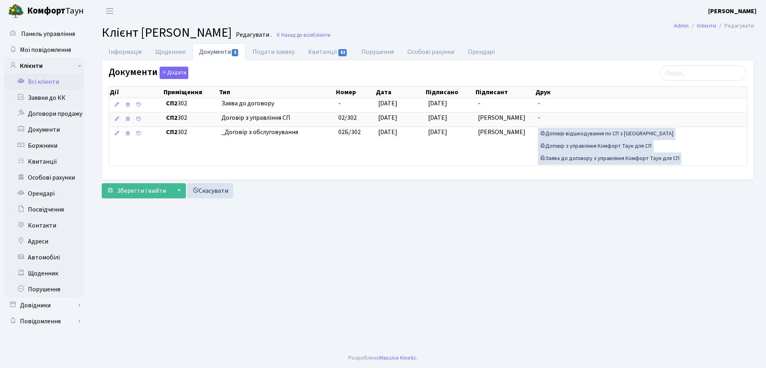
click at [47, 82] on link "Всі клієнти" at bounding box center [44, 82] width 80 height 16
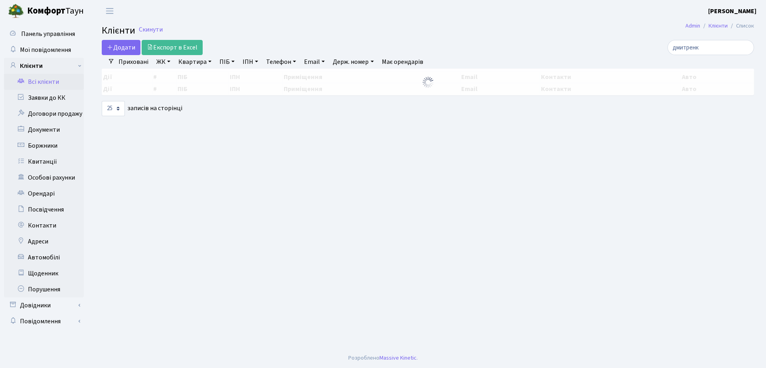
select select "25"
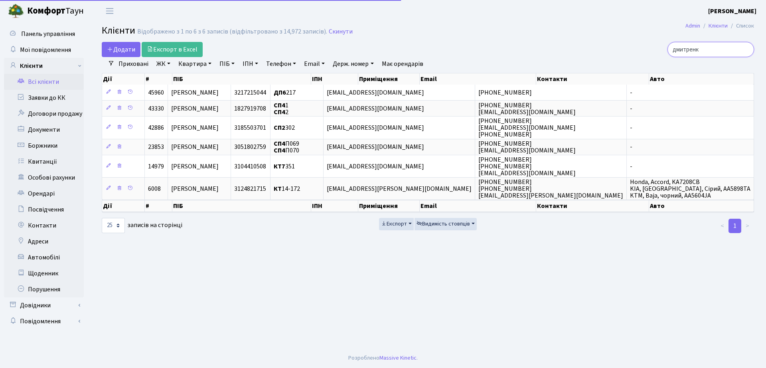
drag, startPoint x: 723, startPoint y: 51, endPoint x: 574, endPoint y: 34, distance: 149.4
click at [574, 34] on main "Admin Клієнти Список Клієнти Відображено з 1 по 6 з 6 записів (відфільтровано з…" at bounding box center [428, 185] width 676 height 326
type input "кравченко"
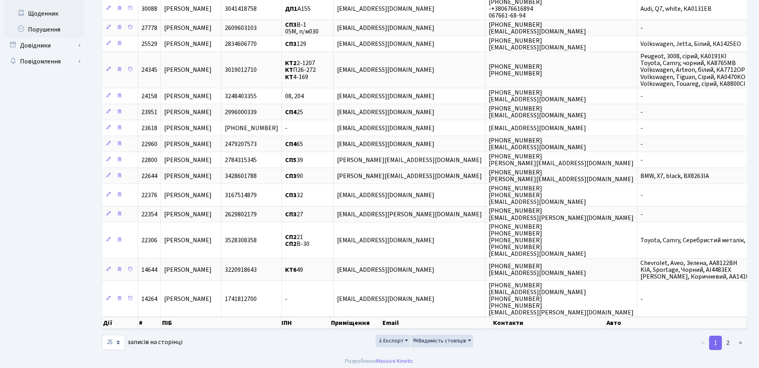
scroll to position [263, 0]
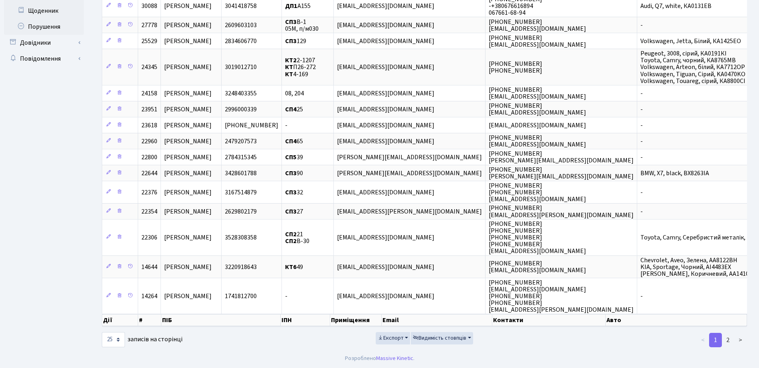
click at [221, 238] on td "[PERSON_NAME]" at bounding box center [191, 237] width 61 height 36
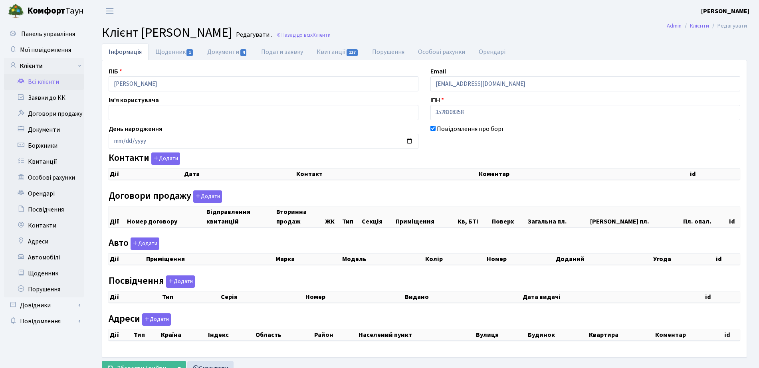
checkbox input "true"
select select "25"
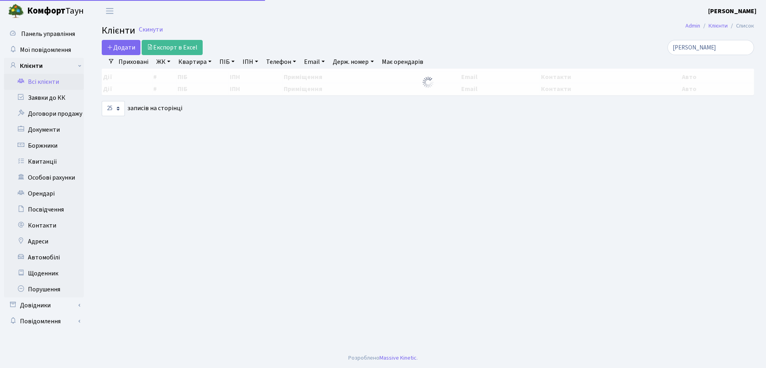
select select "25"
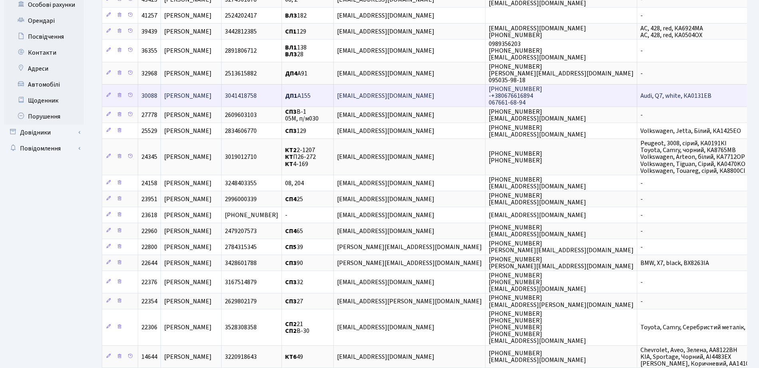
scroll to position [200, 0]
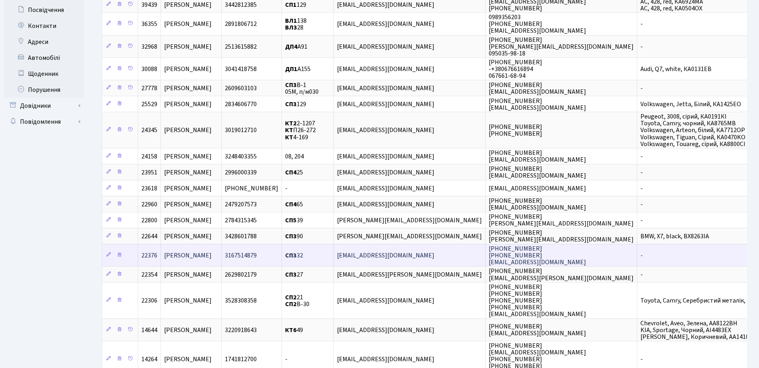
click at [221, 256] on td "[PERSON_NAME]" at bounding box center [191, 255] width 61 height 22
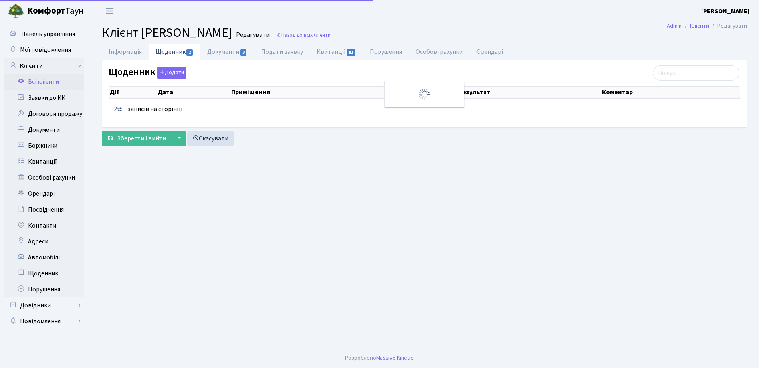
select select "25"
